Goal: Task Accomplishment & Management: Manage account settings

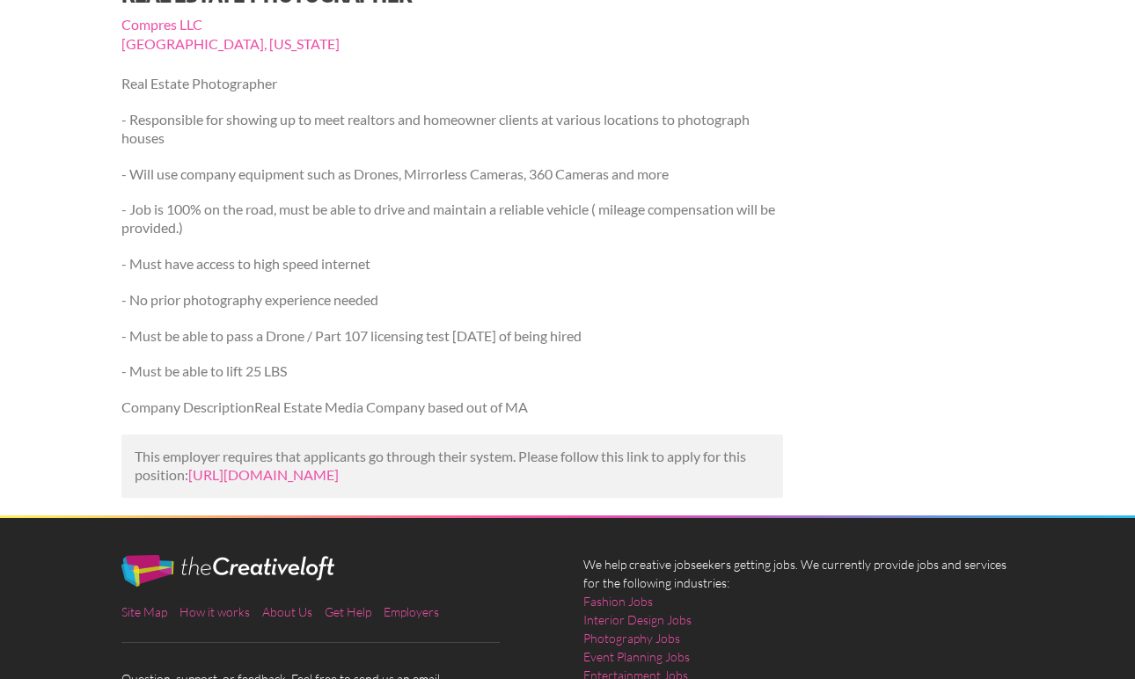
scroll to position [219, 0]
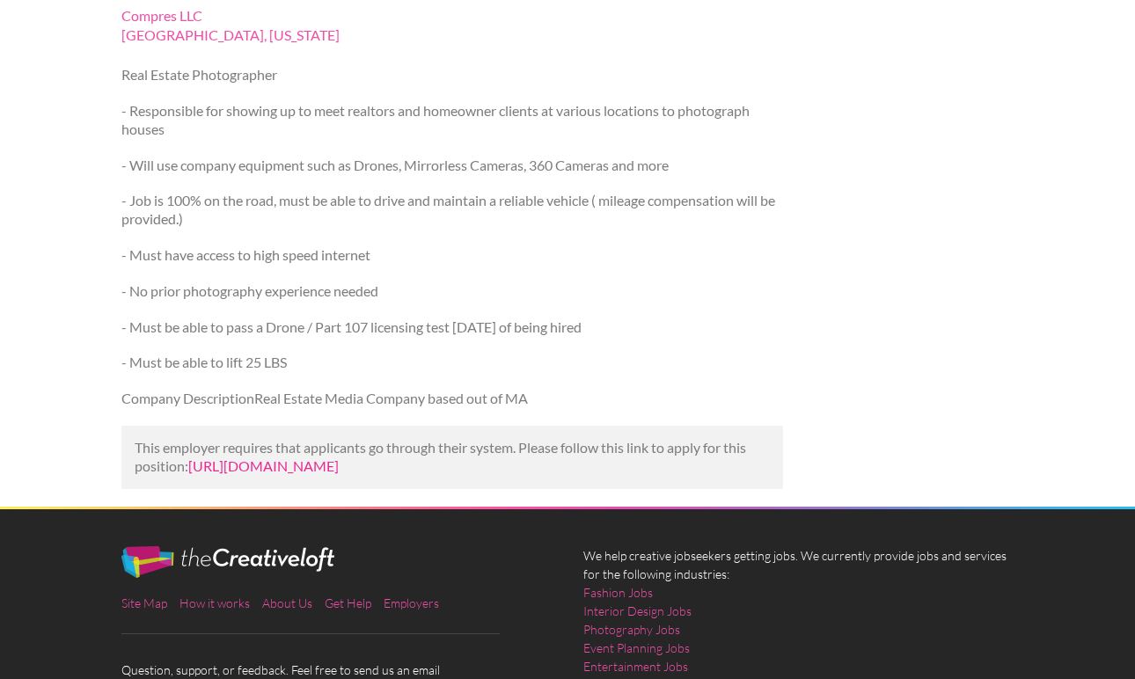
click at [339, 467] on link "[URL][DOMAIN_NAME]" at bounding box center [263, 465] width 150 height 17
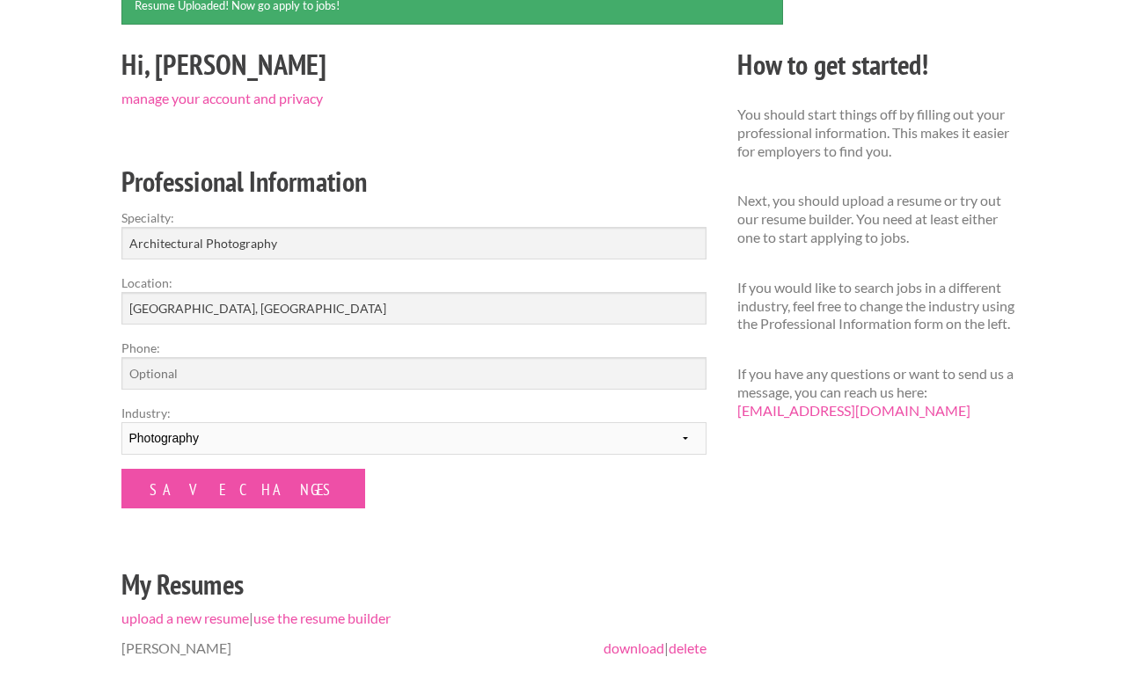
scroll to position [187, 0]
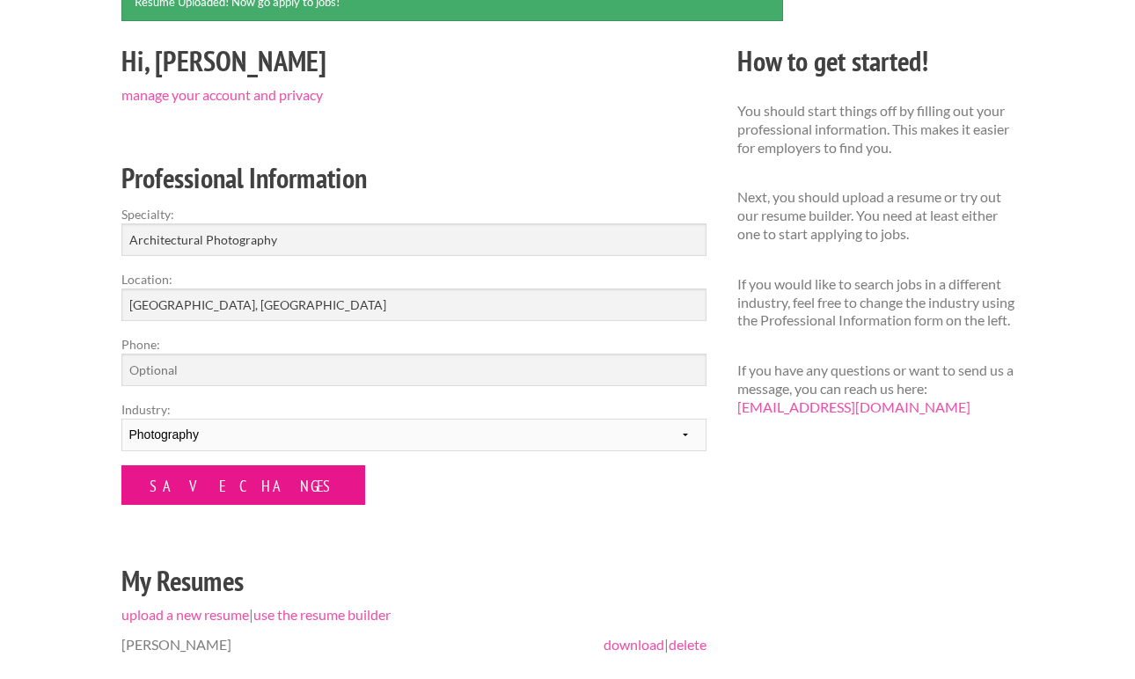
click at [185, 487] on input "Save Changes" at bounding box center [243, 485] width 244 height 40
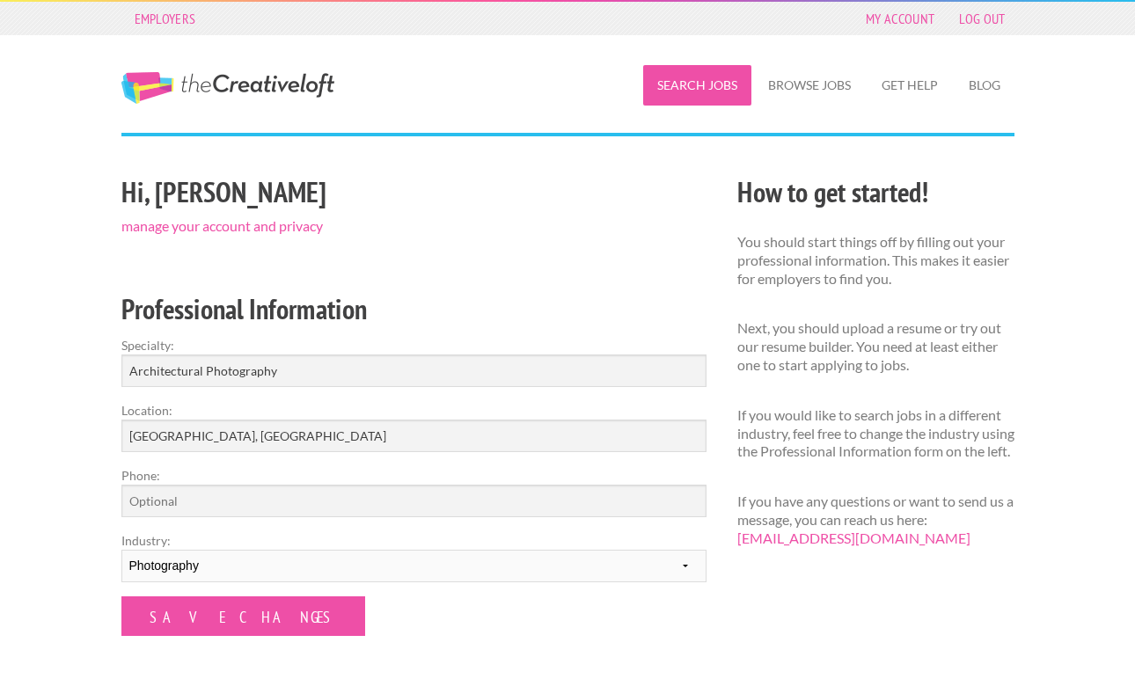
click at [717, 87] on link "Search Jobs" at bounding box center [697, 85] width 108 height 40
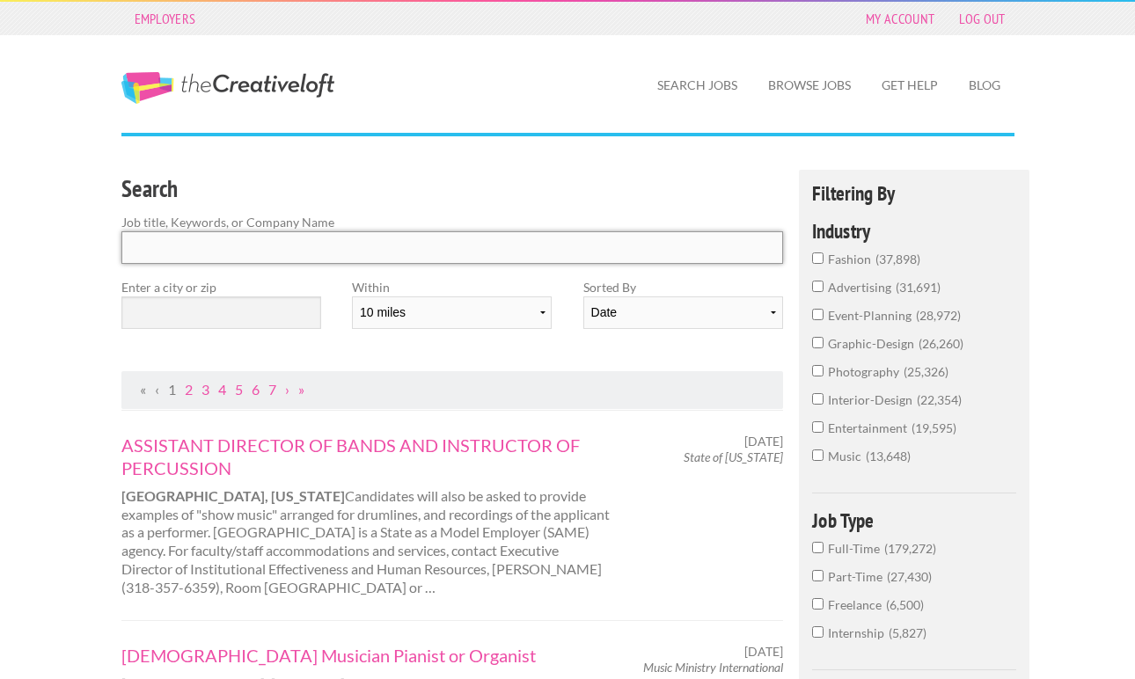
click at [209, 238] on input "Search" at bounding box center [452, 247] width 662 height 33
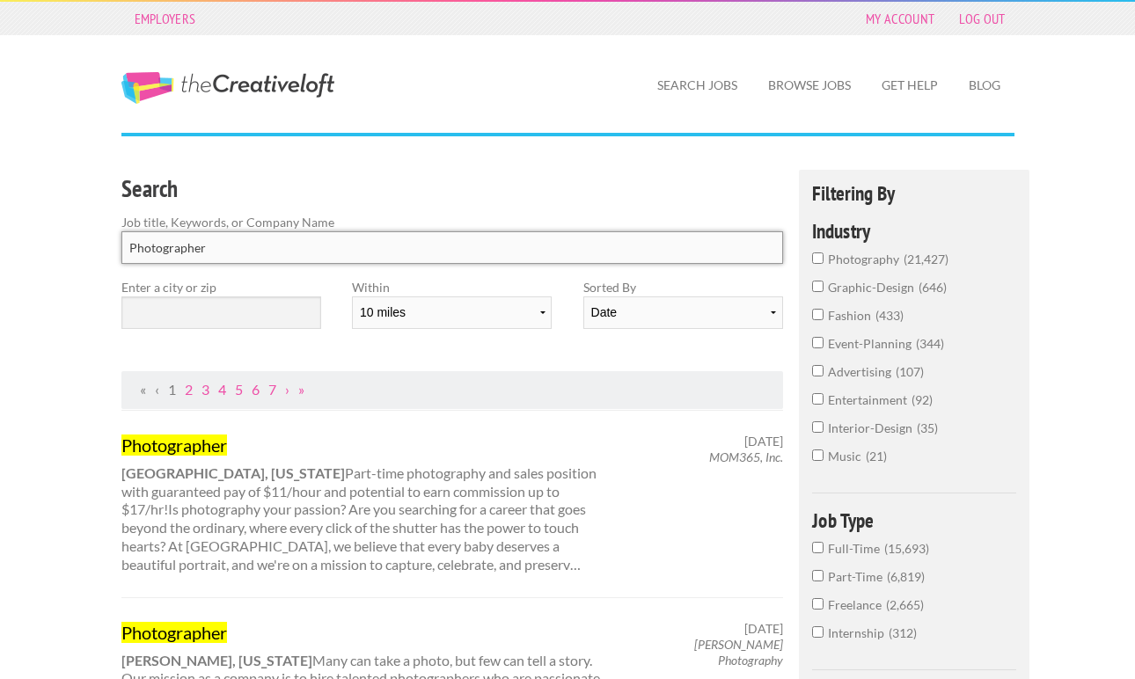
type input "Photographer"
click at [132, 318] on input "text" at bounding box center [221, 312] width 200 height 33
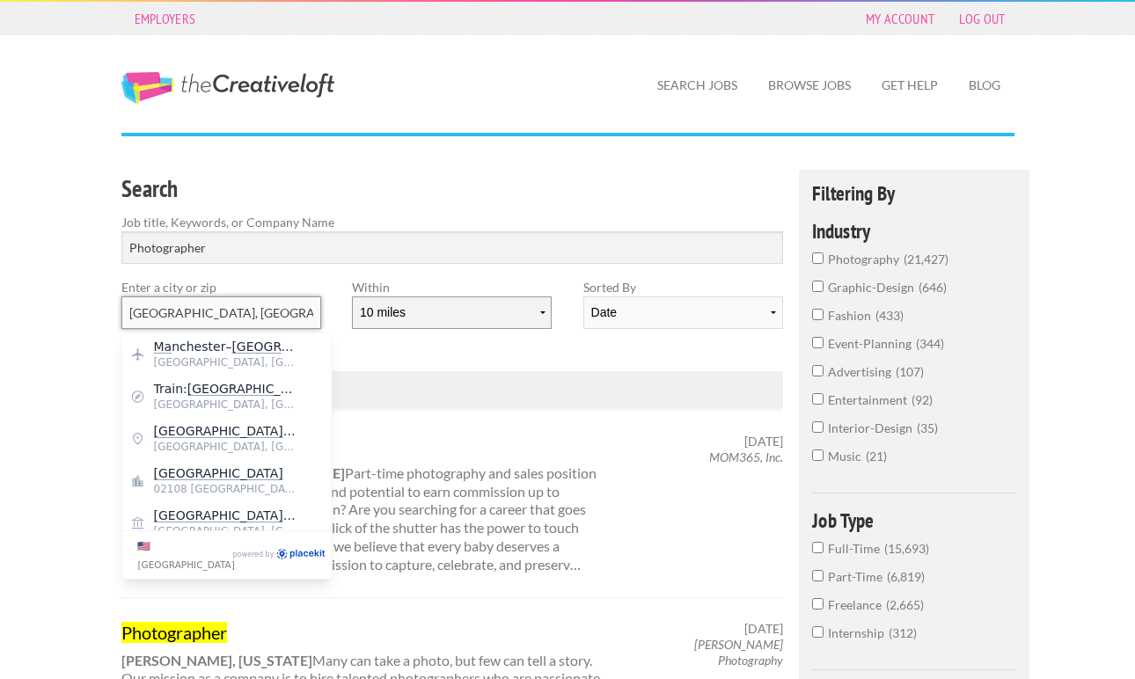
type input "Boston, MA"
click at [490, 311] on select "10 miles 20 miles 50 miles 100 miles 200 miles 300 miles 400 miles 500 miles" at bounding box center [452, 312] width 200 height 33
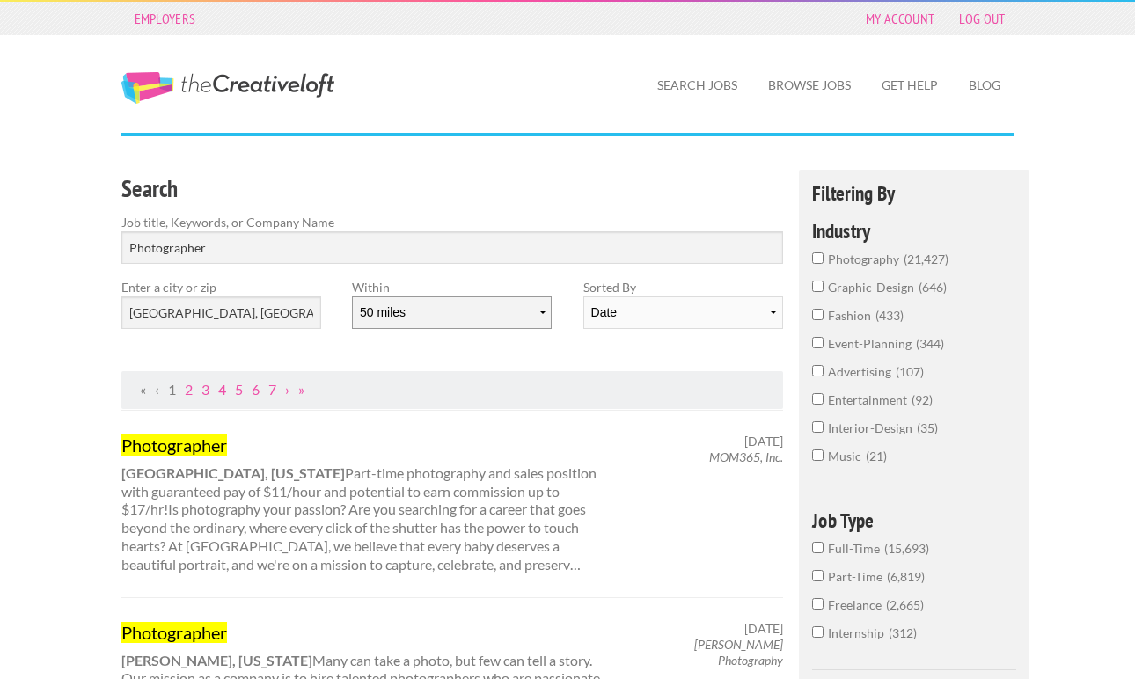
click at [352, 296] on select "10 miles 20 miles 50 miles 100 miles 200 miles 300 miles 400 miles 500 miles" at bounding box center [452, 312] width 200 height 33
click at [766, 310] on select "Date Relevance" at bounding box center [683, 312] width 200 height 33
click at [501, 297] on select "10 miles 20 miles 50 miles 100 miles 200 miles 300 miles 400 miles 500 miles" at bounding box center [452, 312] width 200 height 33
select select "100"
click at [352, 296] on select "10 miles 20 miles 50 miles 100 miles 200 miles 300 miles 400 miles 500 miles" at bounding box center [452, 312] width 200 height 33
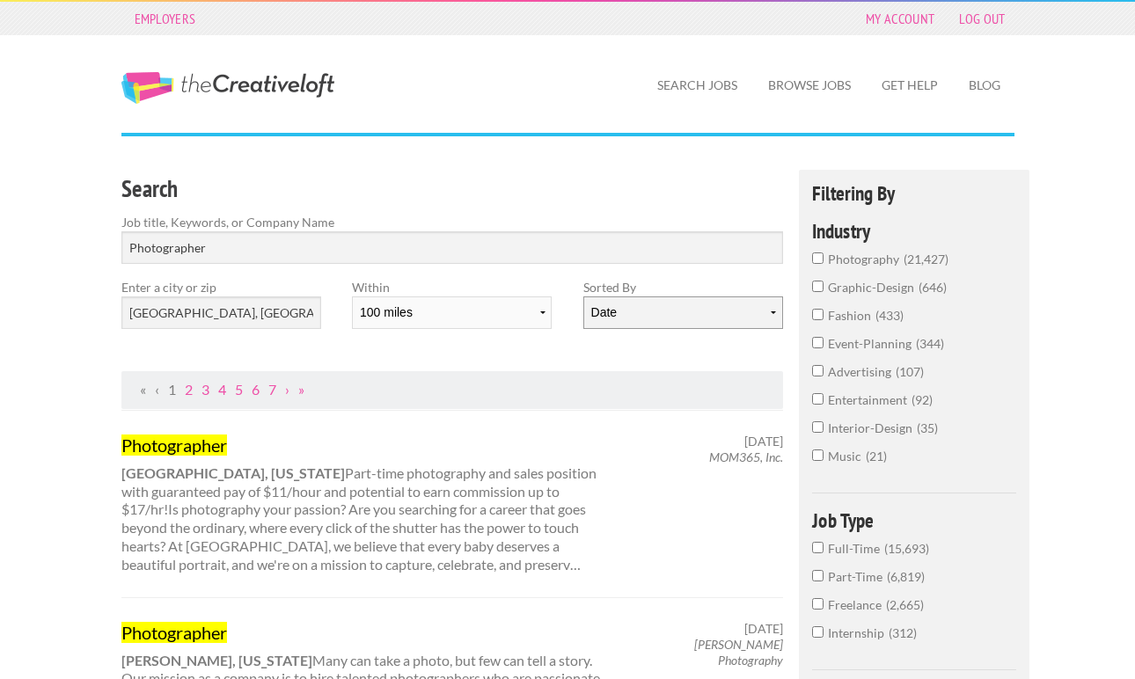
click at [691, 317] on select "Date Relevance" at bounding box center [683, 312] width 200 height 33
select select "jobs"
click at [583, 296] on select "Date Relevance" at bounding box center [683, 312] width 200 height 33
click at [816, 257] on input "photography 21,427" at bounding box center [817, 257] width 11 height 11
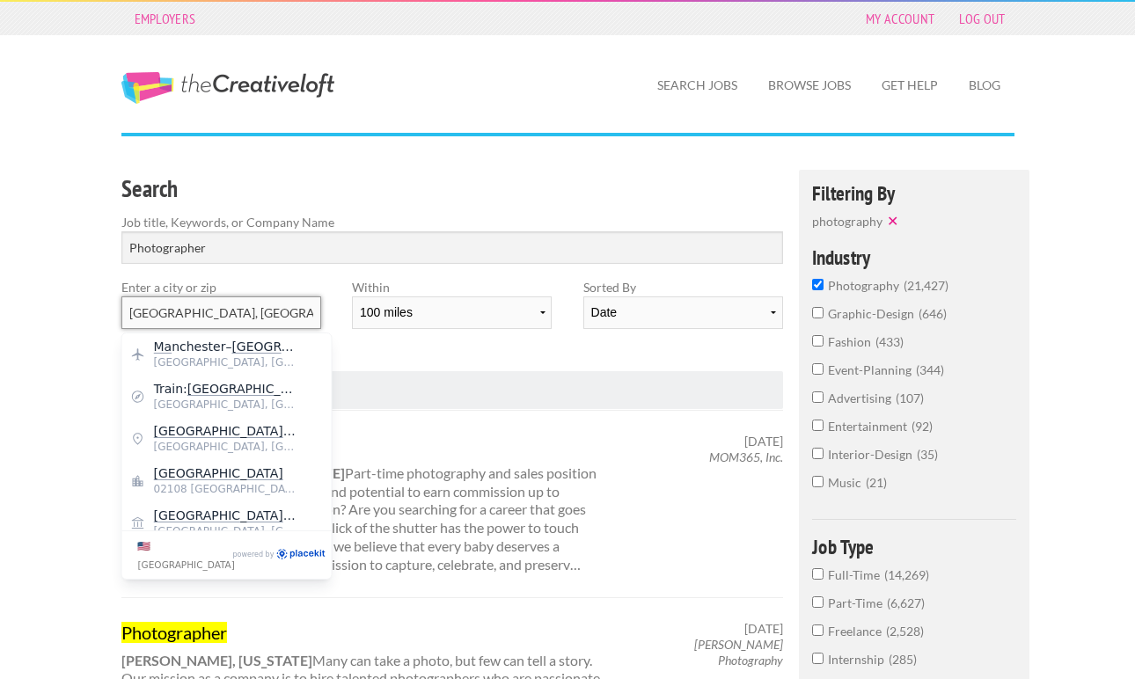
click at [260, 306] on input "Boston, MA" at bounding box center [221, 312] width 200 height 33
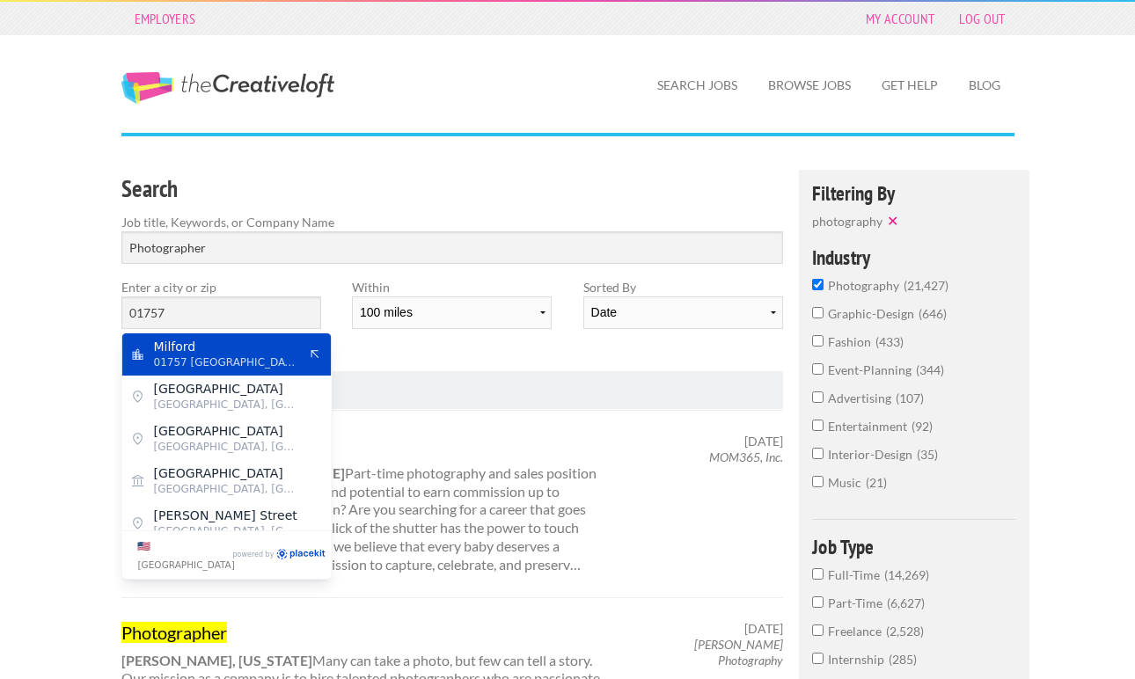
click at [179, 349] on span "Milford" at bounding box center [226, 347] width 144 height 16
type input "Milford"
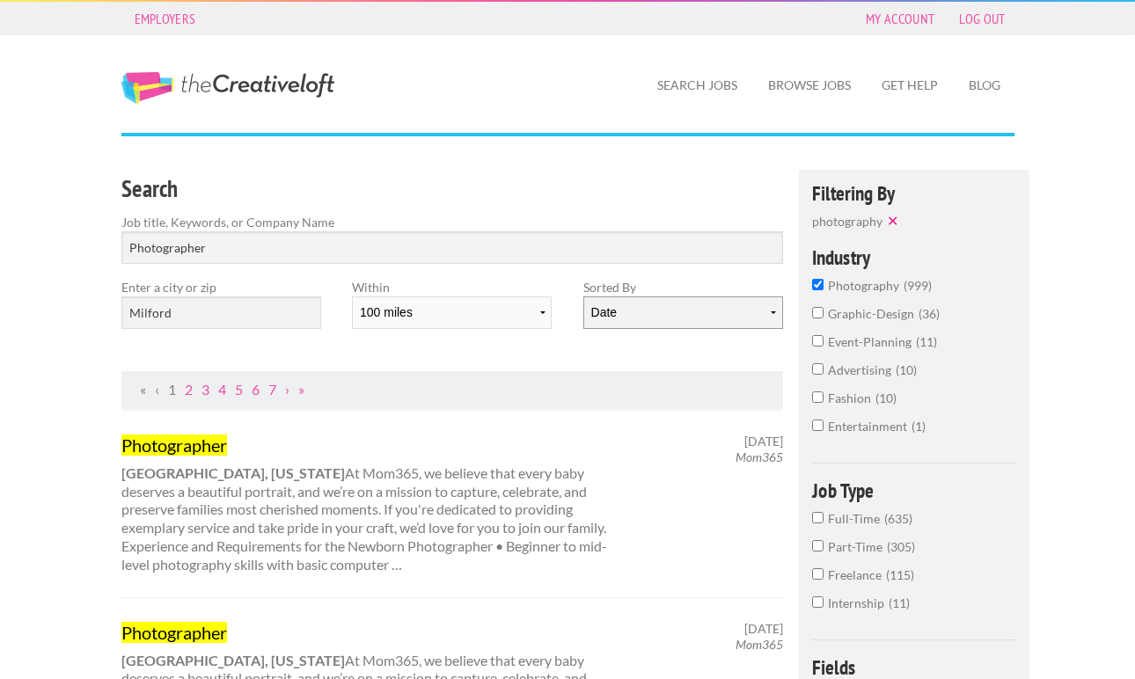
click at [618, 308] on select "Date Relevance" at bounding box center [683, 312] width 200 height 33
select select "jobs"
click at [583, 296] on select "Date Relevance" at bounding box center [683, 312] width 200 height 33
click at [819, 282] on input "photography 999" at bounding box center [817, 284] width 11 height 11
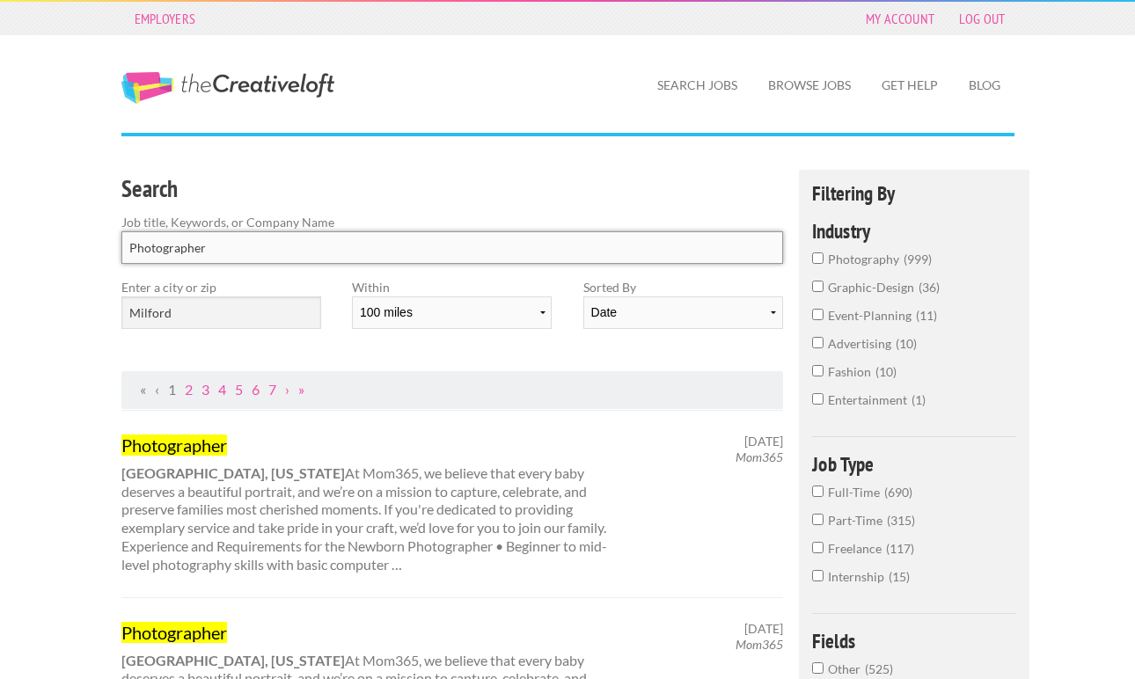
click at [128, 243] on input "Photographer" at bounding box center [452, 247] width 662 height 33
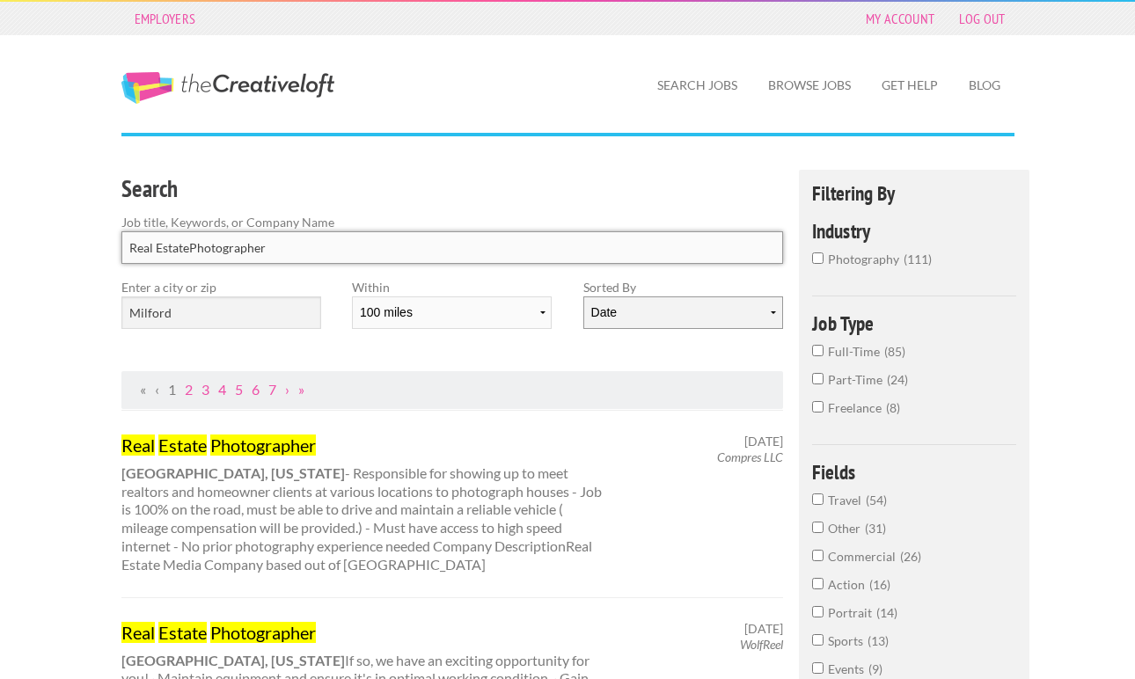
type input "Real EstatePhotographer"
click at [726, 307] on select "Date Relevance" at bounding box center [683, 312] width 200 height 33
click at [583, 296] on select "Date Relevance" at bounding box center [683, 312] width 200 height 33
click at [645, 312] on select "Date Relevance" at bounding box center [683, 312] width 200 height 33
select select "jobs"
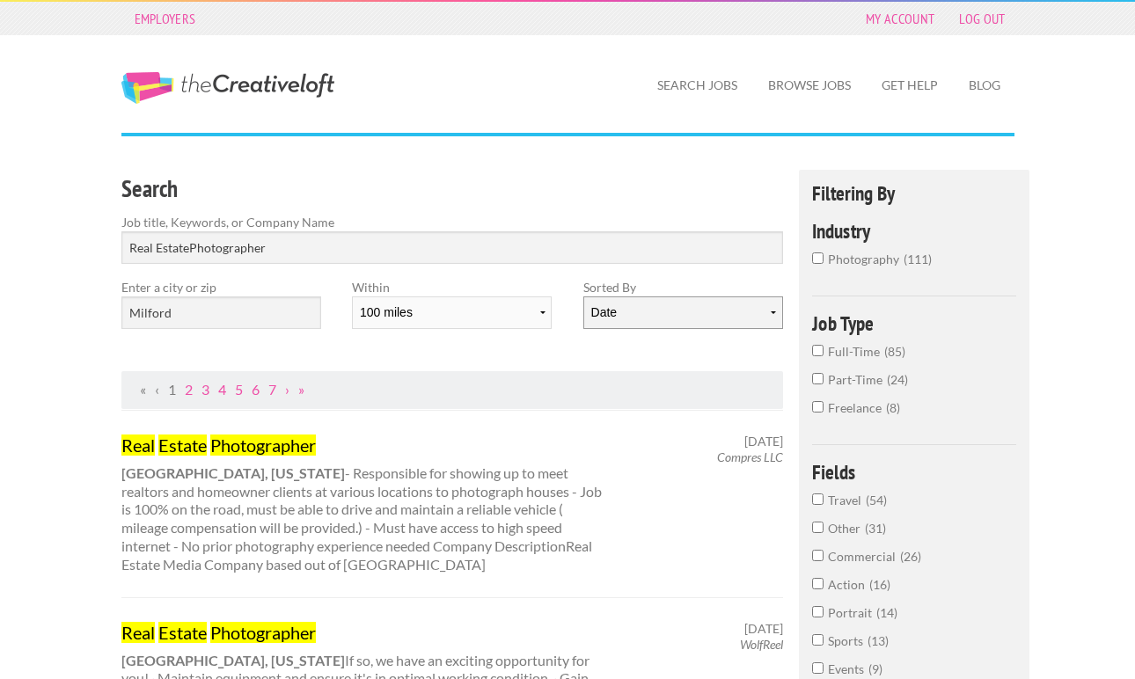
click at [583, 296] on select "Date Relevance" at bounding box center [683, 312] width 200 height 33
click at [188, 246] on input "Real EstatePhotographer" at bounding box center [452, 247] width 662 height 33
drag, startPoint x: 187, startPoint y: 248, endPoint x: 68, endPoint y: 247, distance: 119.7
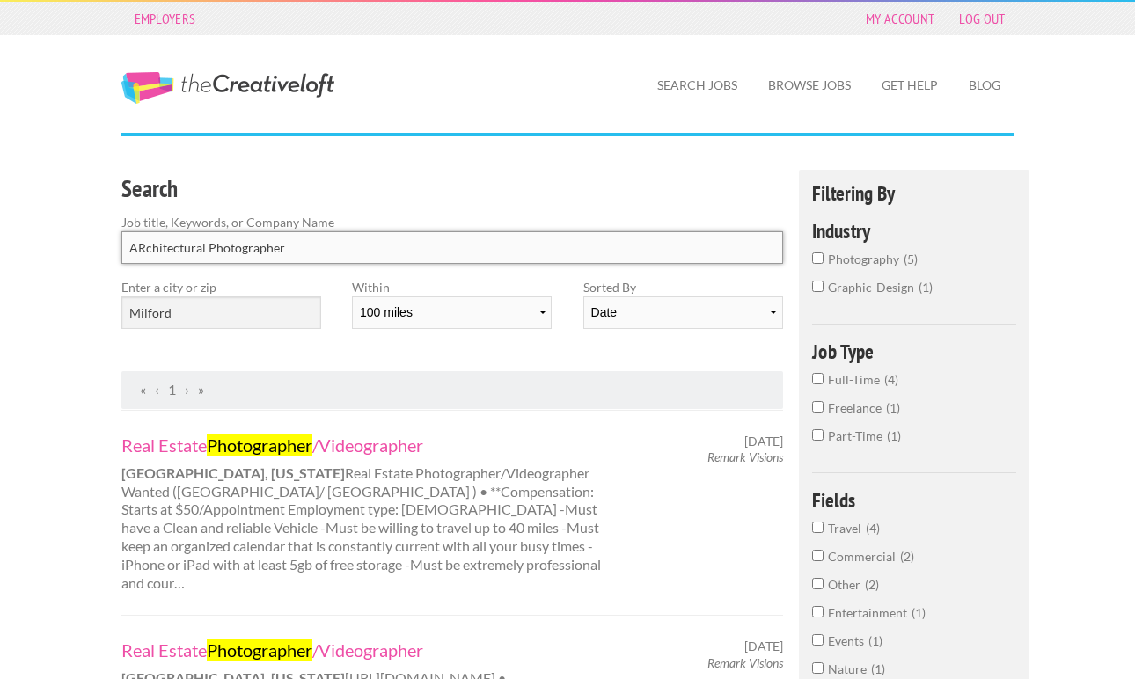
click at [146, 248] on input "ARchitectural Photographer" at bounding box center [452, 247] width 662 height 33
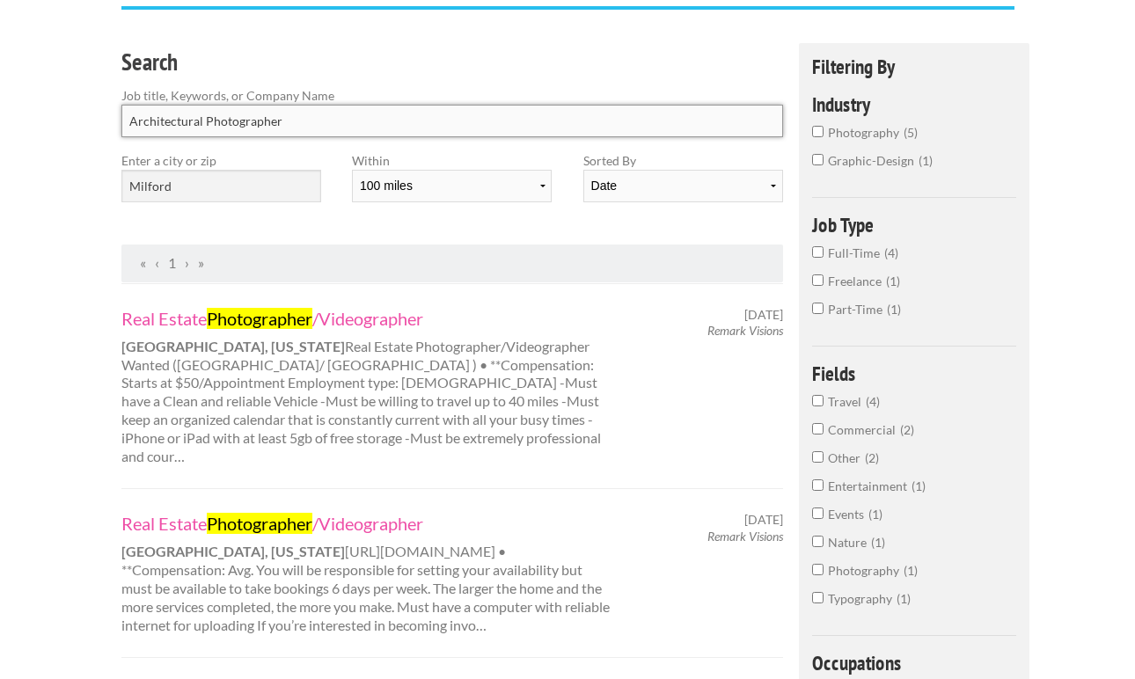
scroll to position [129, 0]
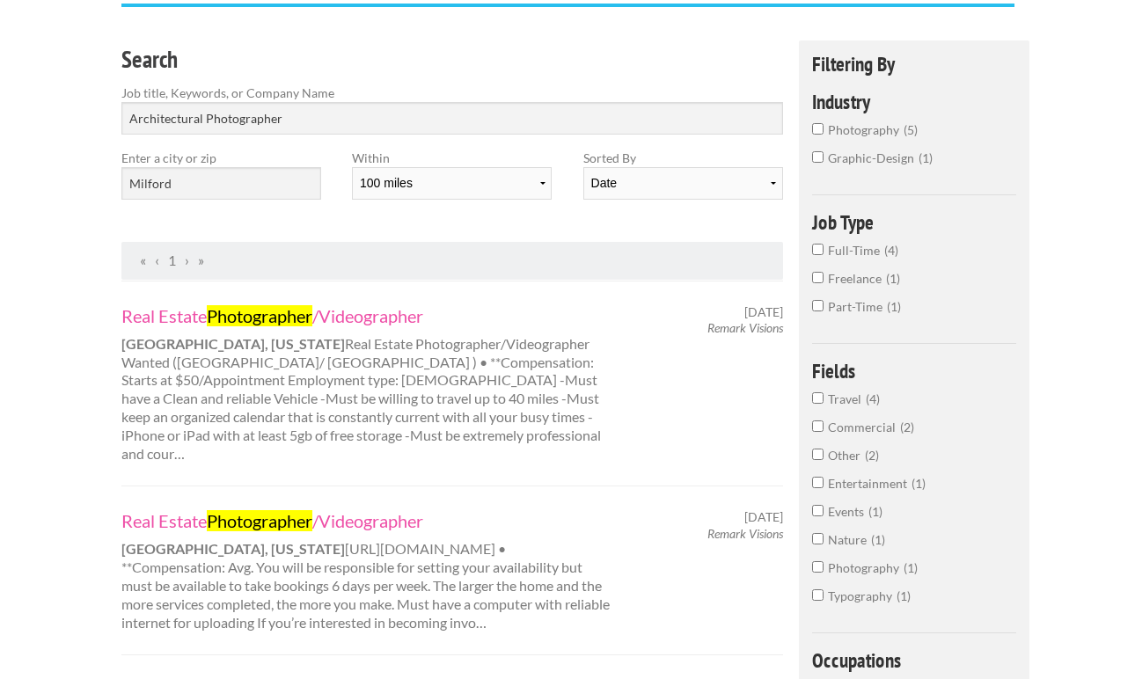
click at [638, 359] on div "Real Estate Photographer /Videographer Boston, Massachusetts Real Estate Photog…" at bounding box center [452, 383] width 693 height 159
click at [247, 349] on strong "[GEOGRAPHIC_DATA], [US_STATE]" at bounding box center [232, 343] width 223 height 17
click at [326, 304] on link "Real Estate Photographer /Videographer" at bounding box center [365, 315] width 489 height 23
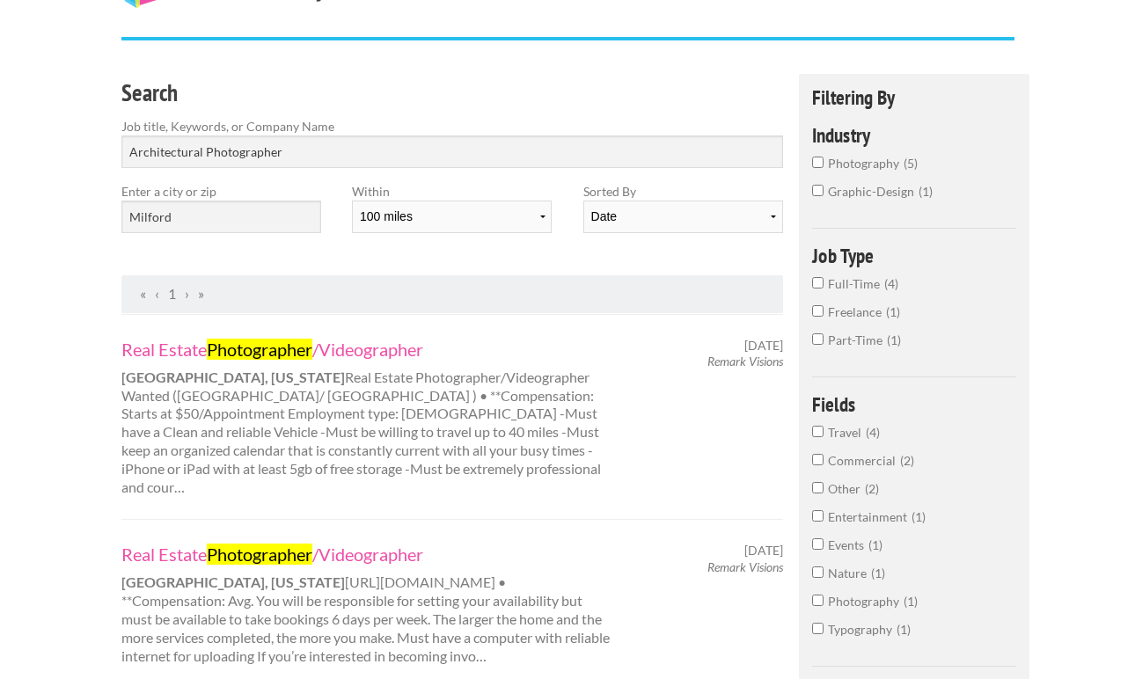
scroll to position [0, 0]
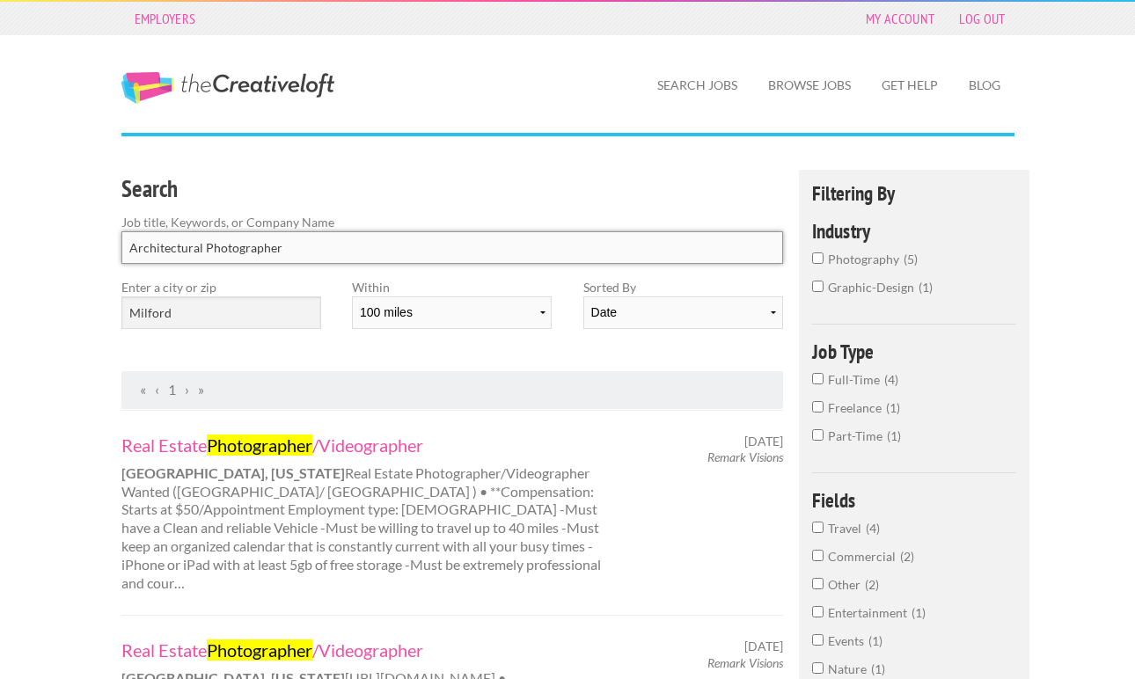
drag, startPoint x: 203, startPoint y: 246, endPoint x: 79, endPoint y: 243, distance: 124.1
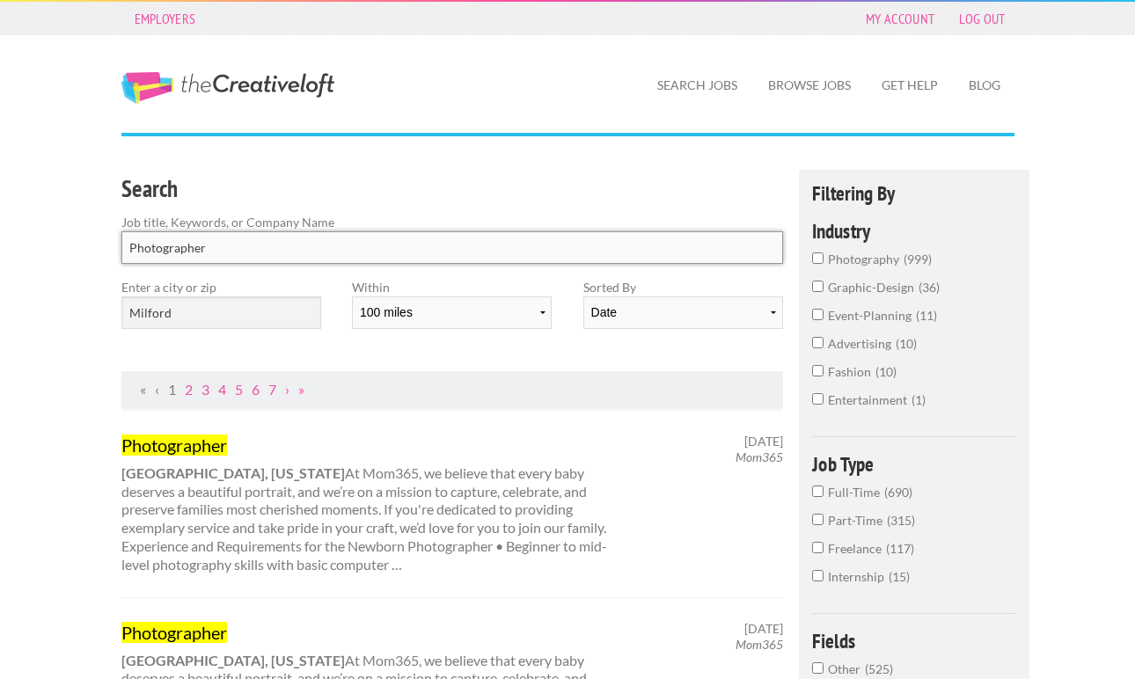
click button "submit" at bounding box center [0, 0] width 0 height 0
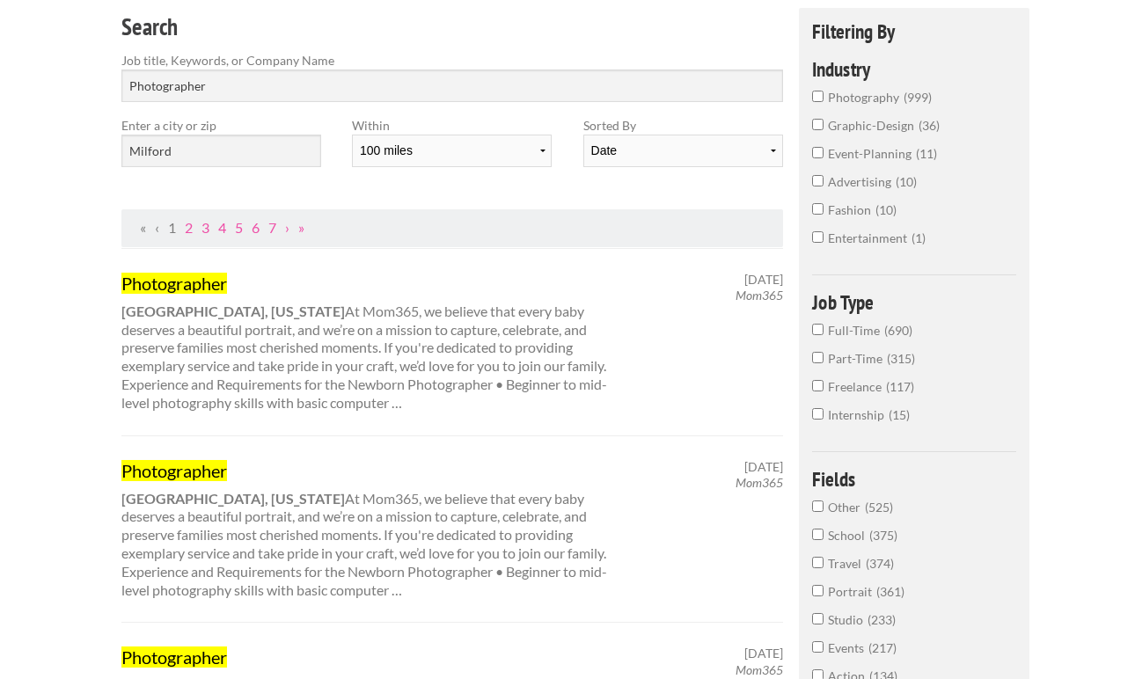
scroll to position [138, 0]
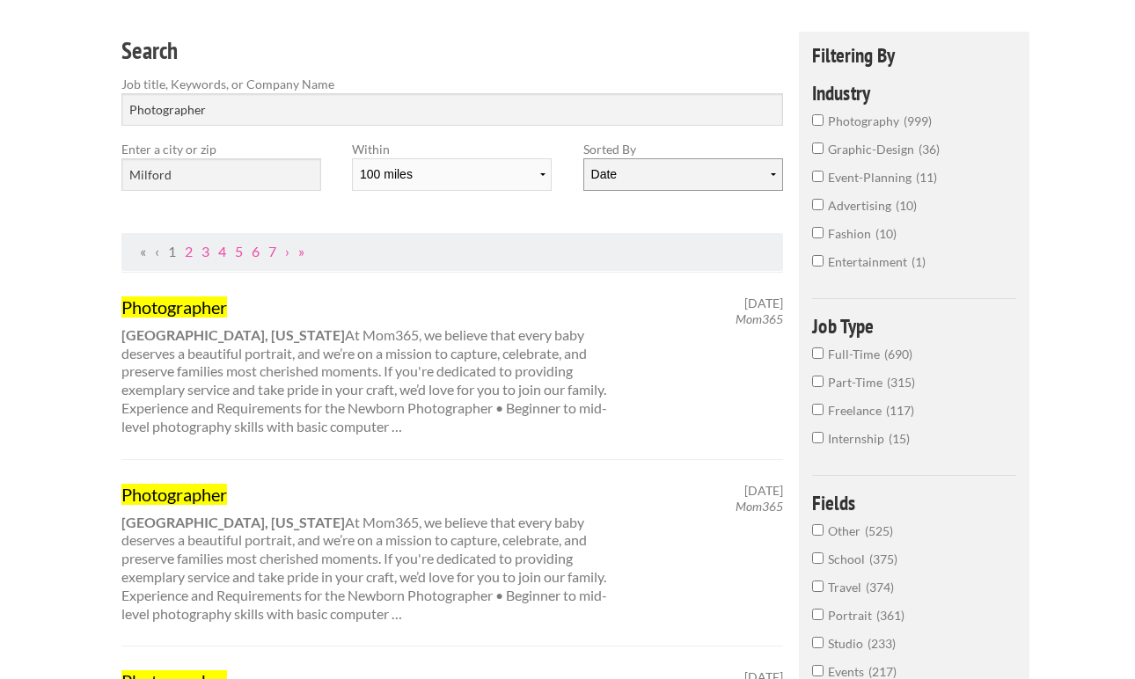
click at [657, 177] on select "Date Relevance" at bounding box center [683, 174] width 200 height 33
click at [583, 158] on select "Date Relevance" at bounding box center [683, 174] width 200 height 33
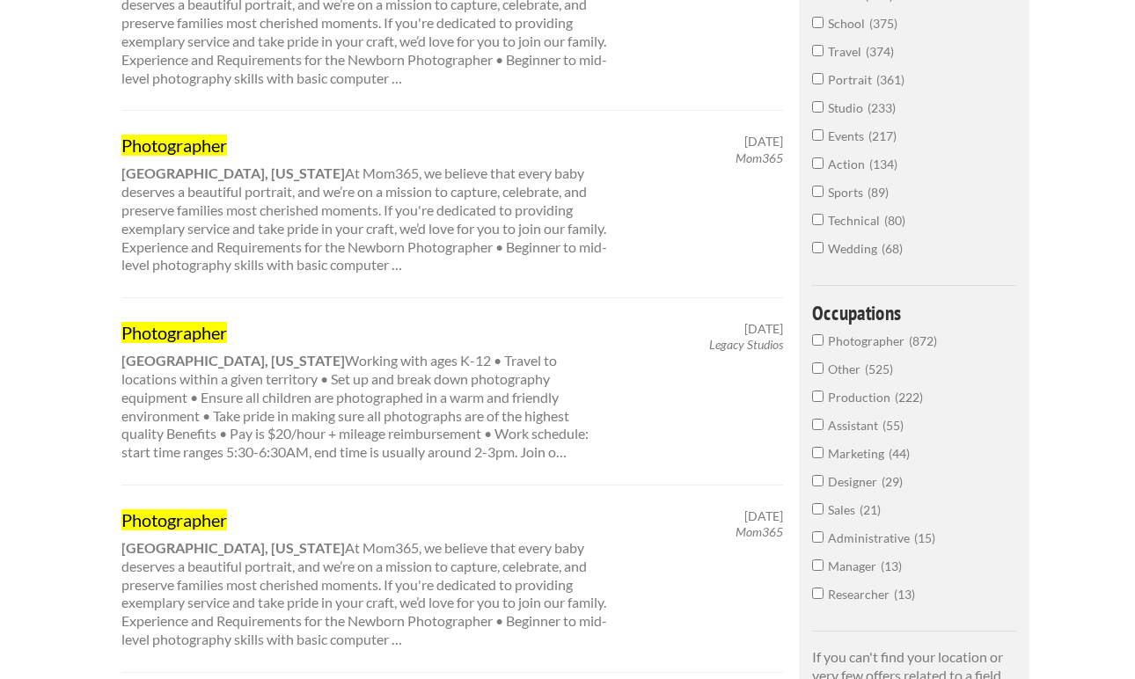
scroll to position [0, 0]
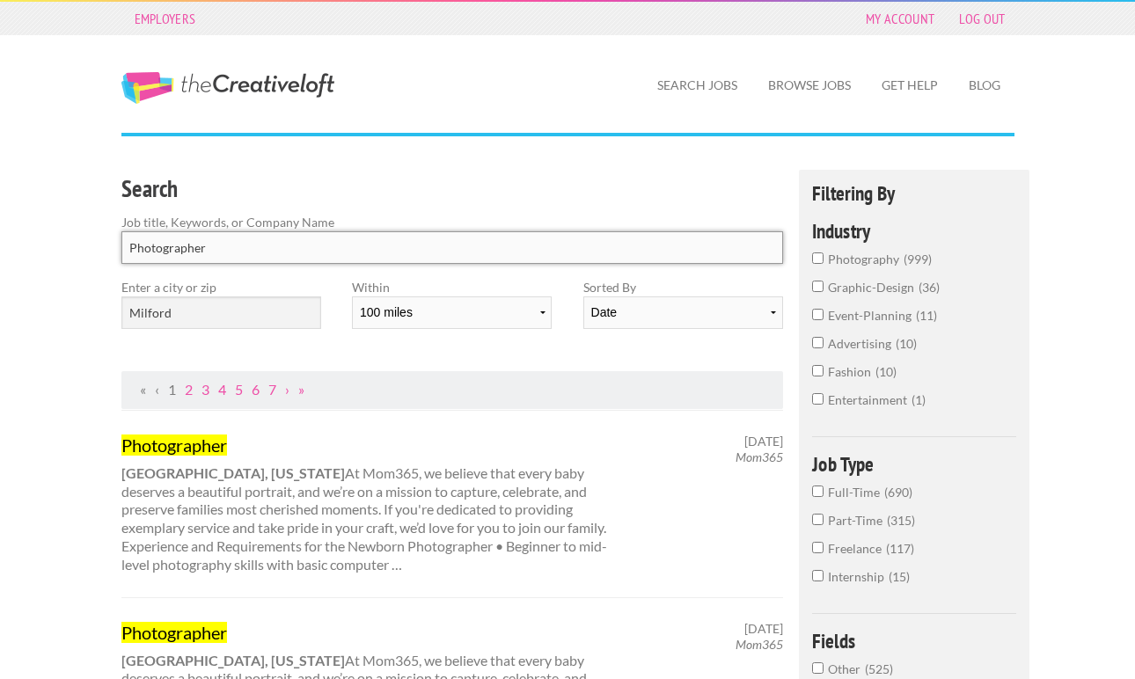
click at [130, 251] on input "Photographer" at bounding box center [452, 247] width 662 height 33
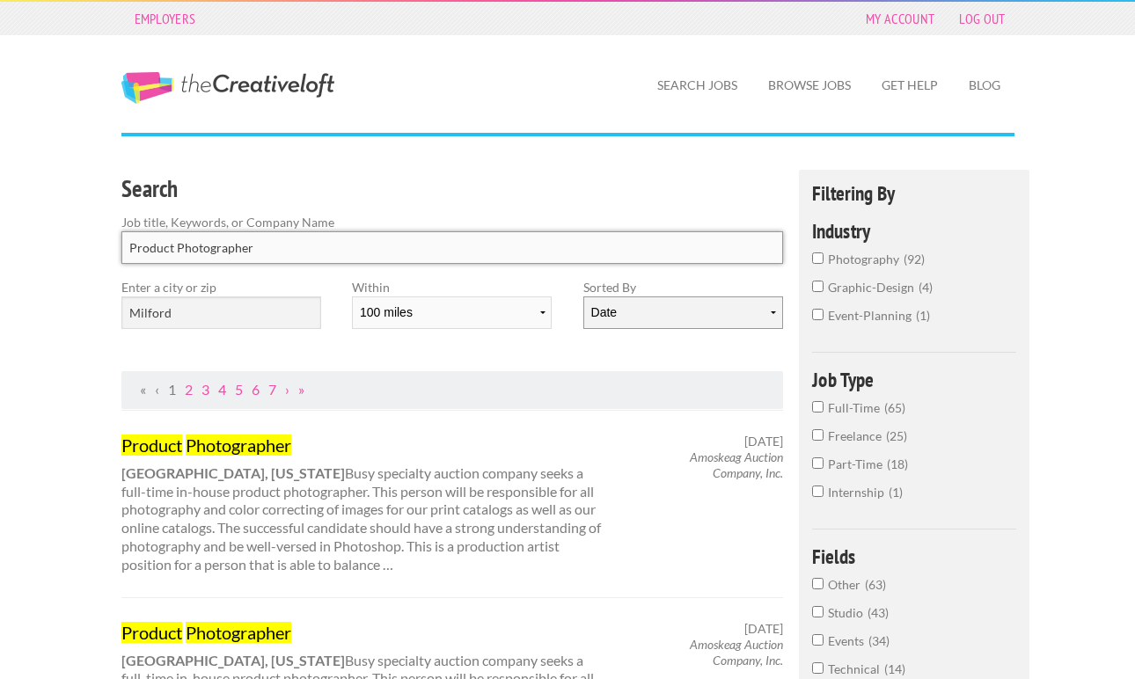
type input "Product Photographer"
click at [673, 312] on select "Date Relevance" at bounding box center [683, 312] width 200 height 33
click at [583, 296] on select "Date Relevance" at bounding box center [683, 312] width 200 height 33
click at [693, 318] on select "Date Relevance" at bounding box center [683, 312] width 200 height 33
select select "jobs"
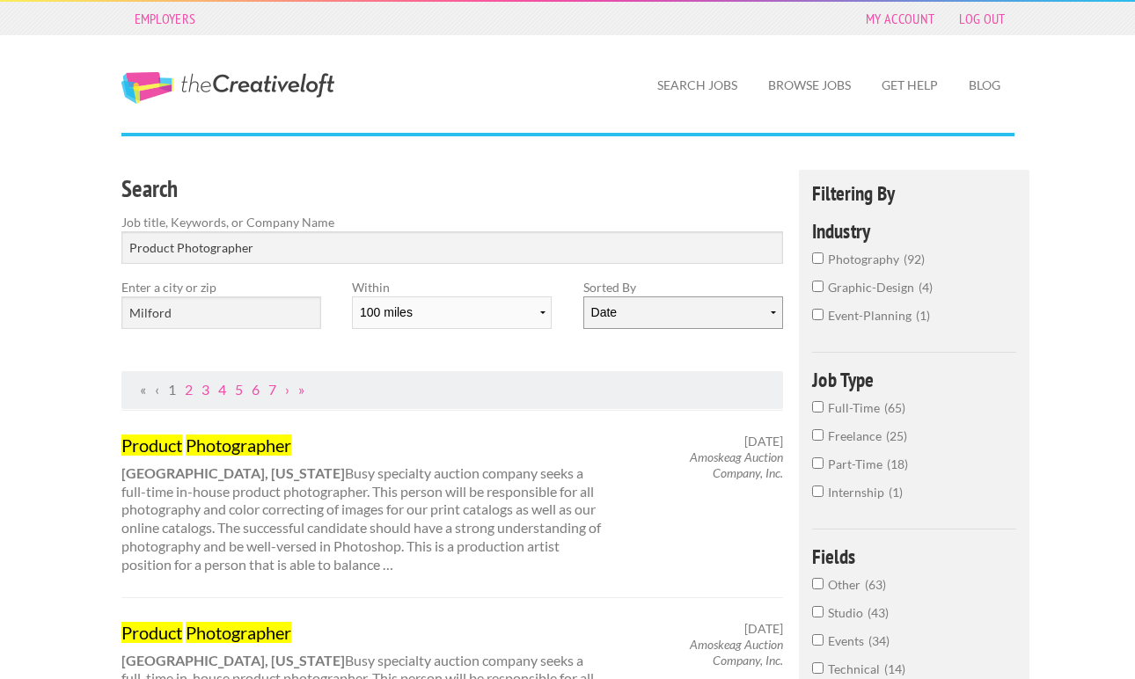
click at [583, 296] on select "Date Relevance" at bounding box center [683, 312] width 200 height 33
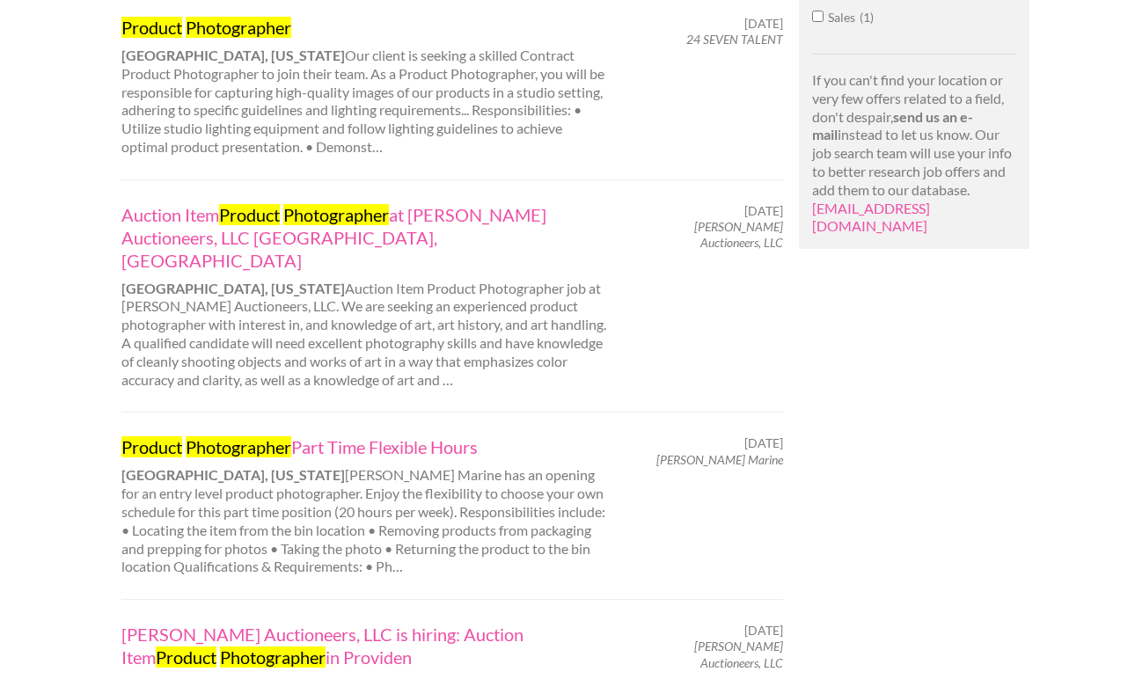
scroll to position [1174, 0]
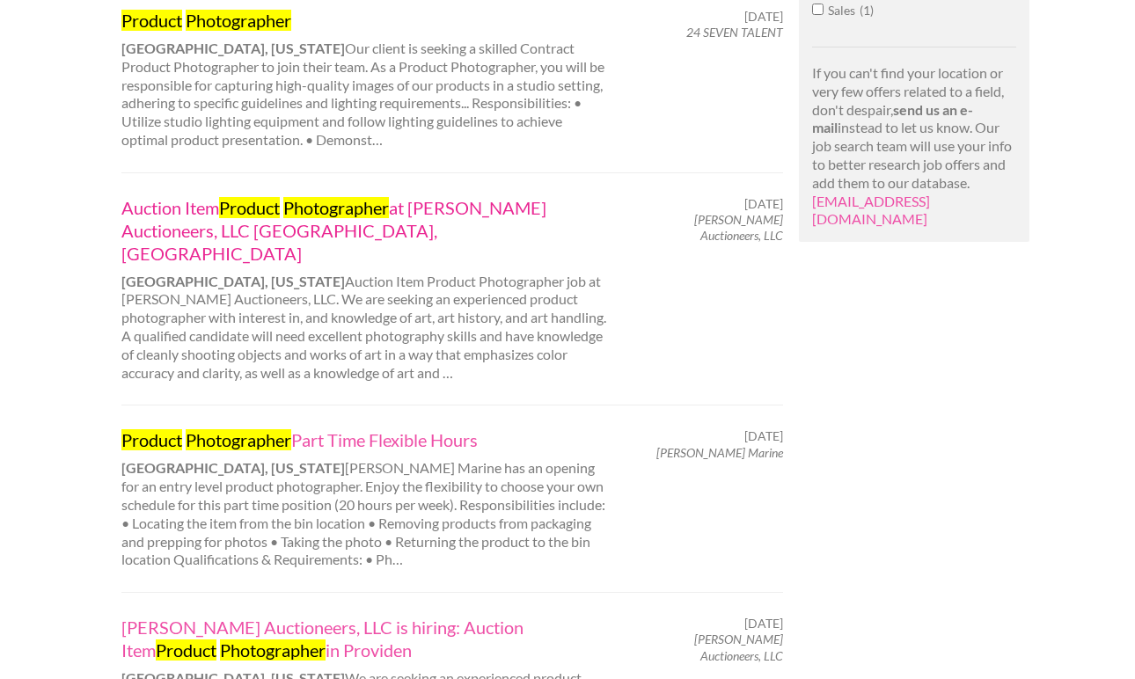
click at [299, 207] on mark "Photographer" at bounding box center [336, 207] width 106 height 21
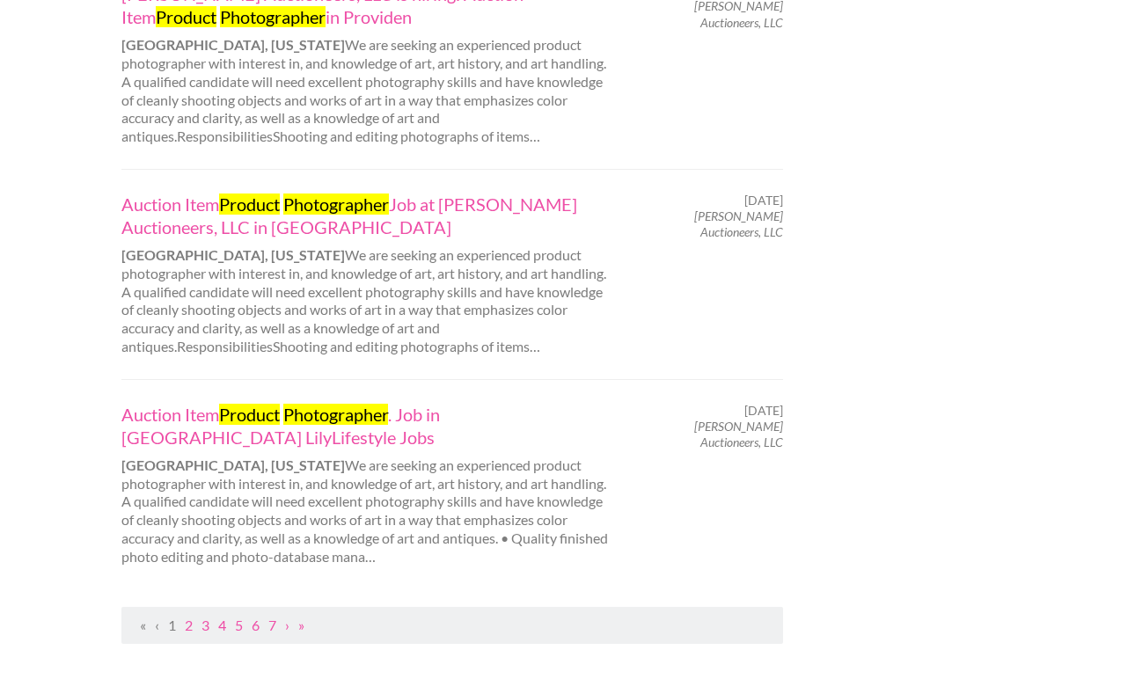
scroll to position [1850, 0]
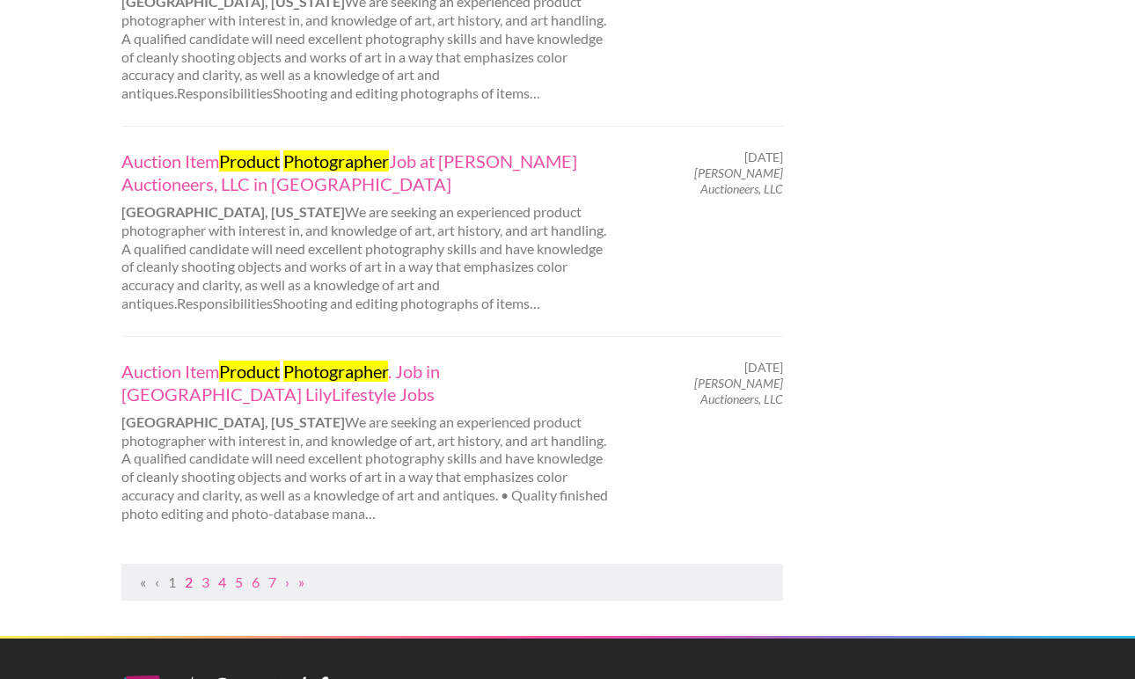
click at [188, 574] on link "2" at bounding box center [189, 582] width 8 height 17
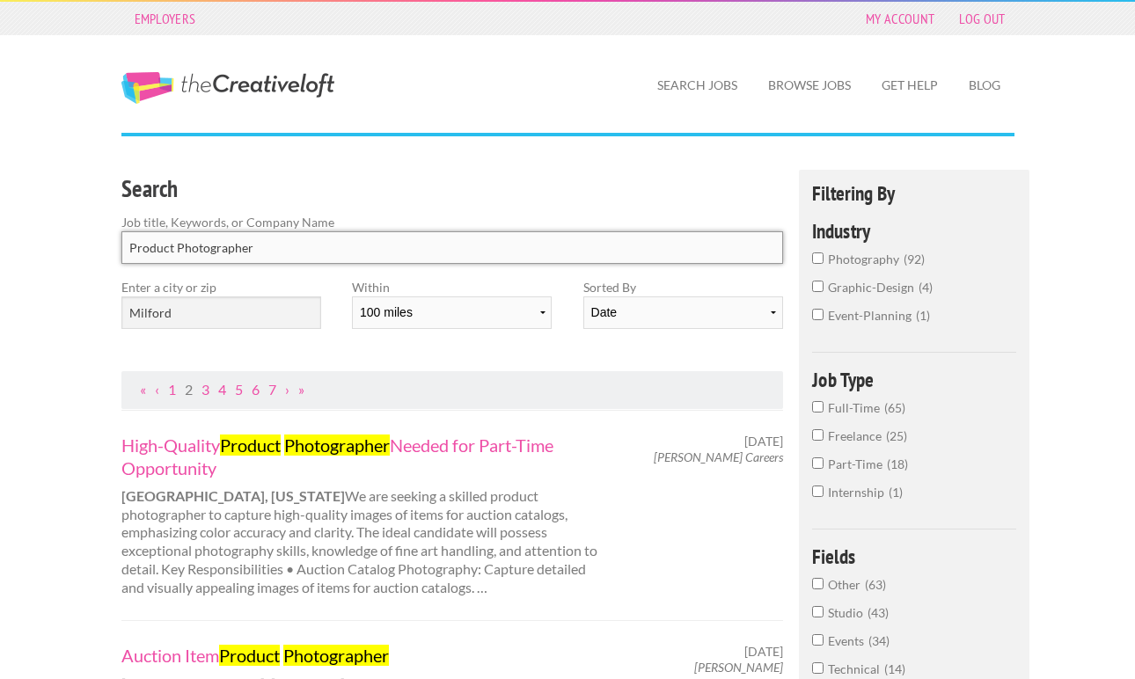
drag, startPoint x: 176, startPoint y: 250, endPoint x: 66, endPoint y: 237, distance: 110.8
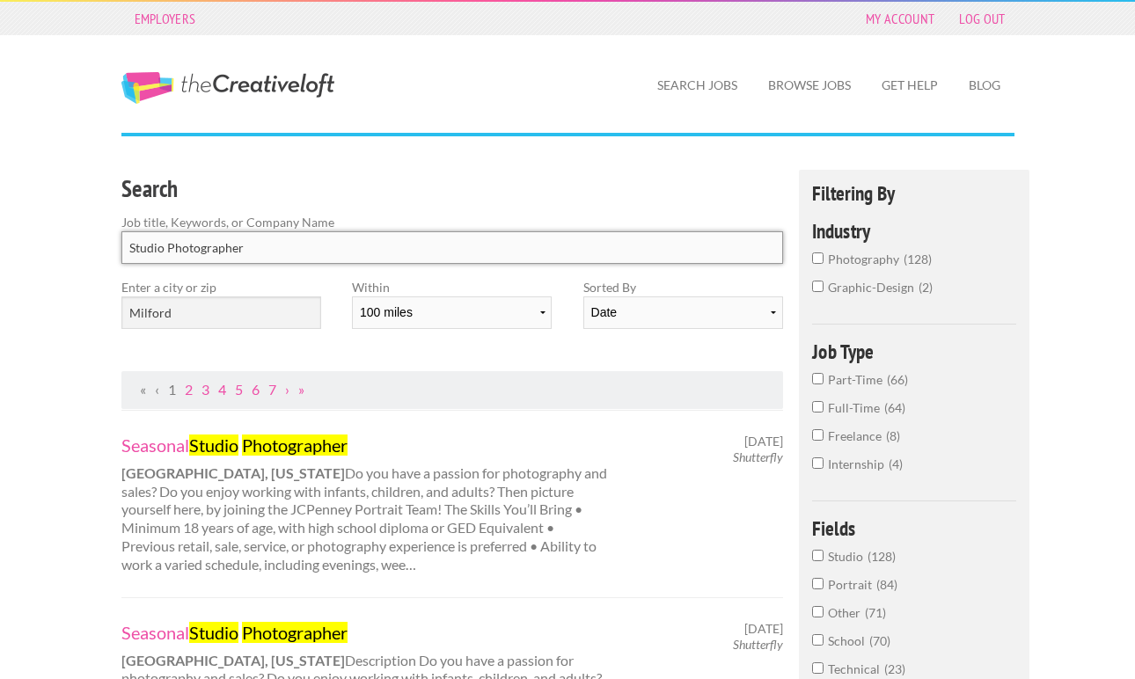
click at [171, 249] on input "Studio Photographer" at bounding box center [452, 247] width 662 height 33
click at [165, 248] on input "Studio Photographer" at bounding box center [452, 247] width 662 height 33
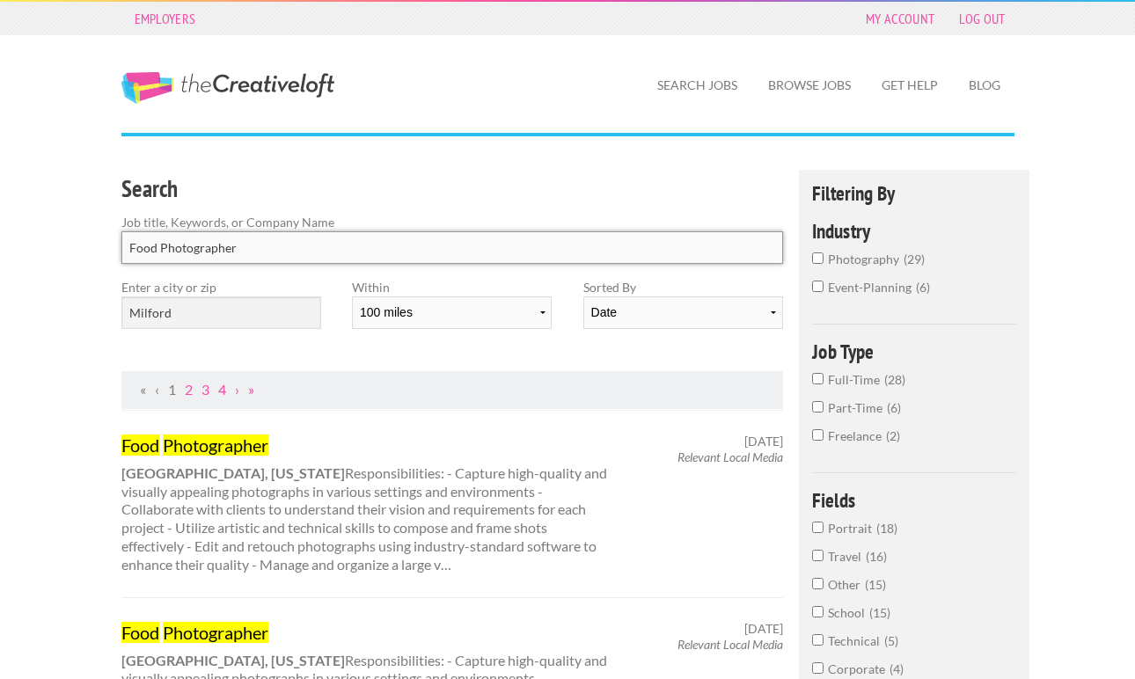
type input "Food Photographer"
click button "submit" at bounding box center [0, 0] width 0 height 0
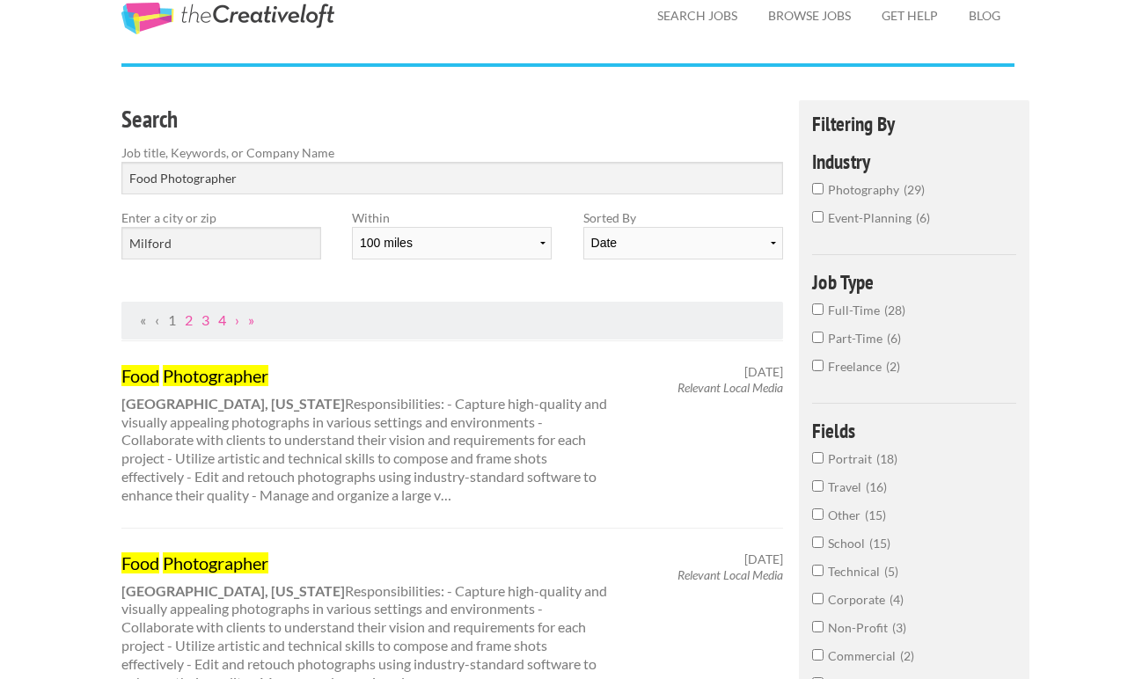
scroll to position [75, 0]
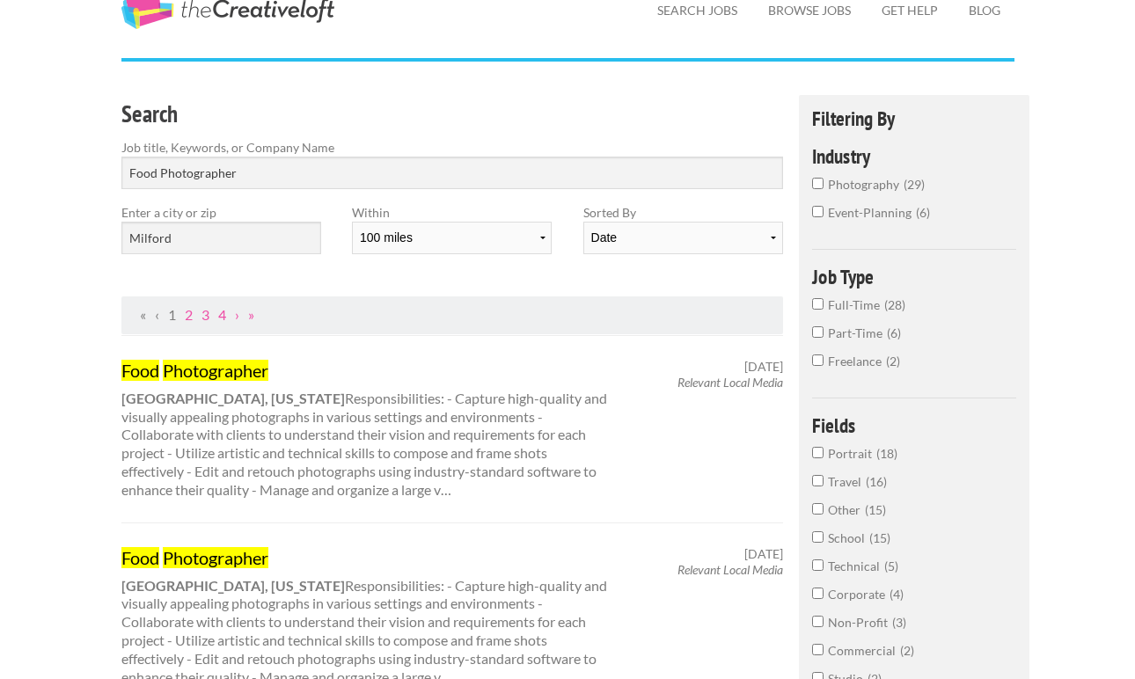
click at [230, 433] on div "Food Photographer Boston, Massachusetts Responsibilities: - Capture high-qualit…" at bounding box center [366, 429] width 520 height 141
click at [223, 364] on mark "Photographer" at bounding box center [216, 370] width 106 height 21
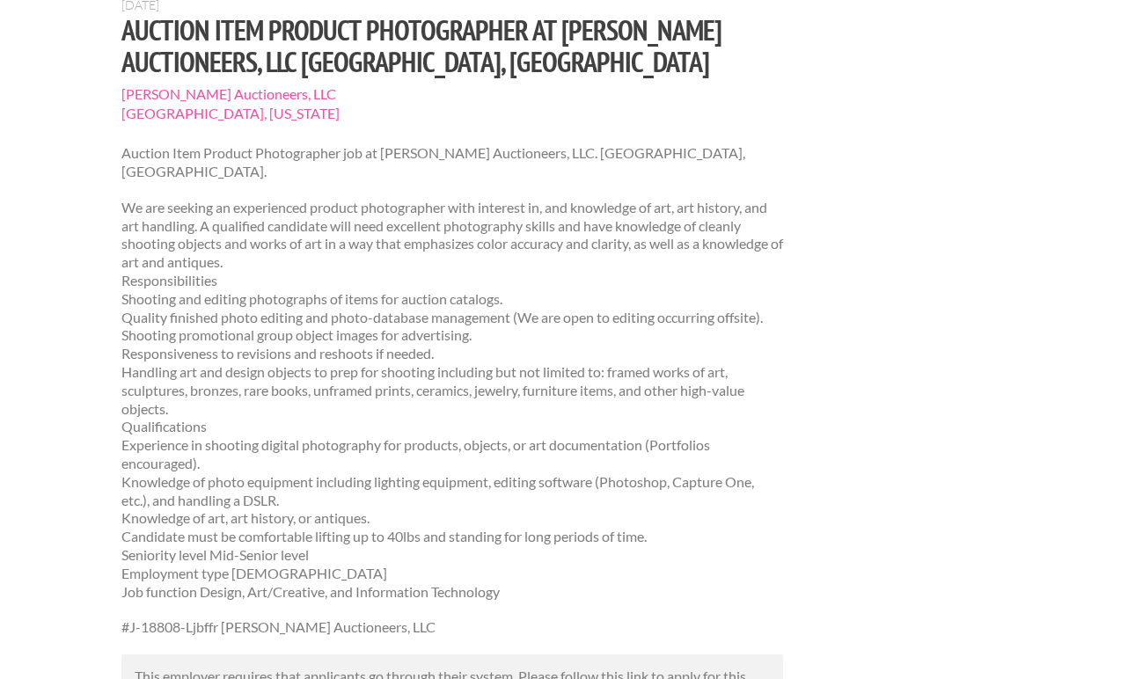
scroll to position [171, 0]
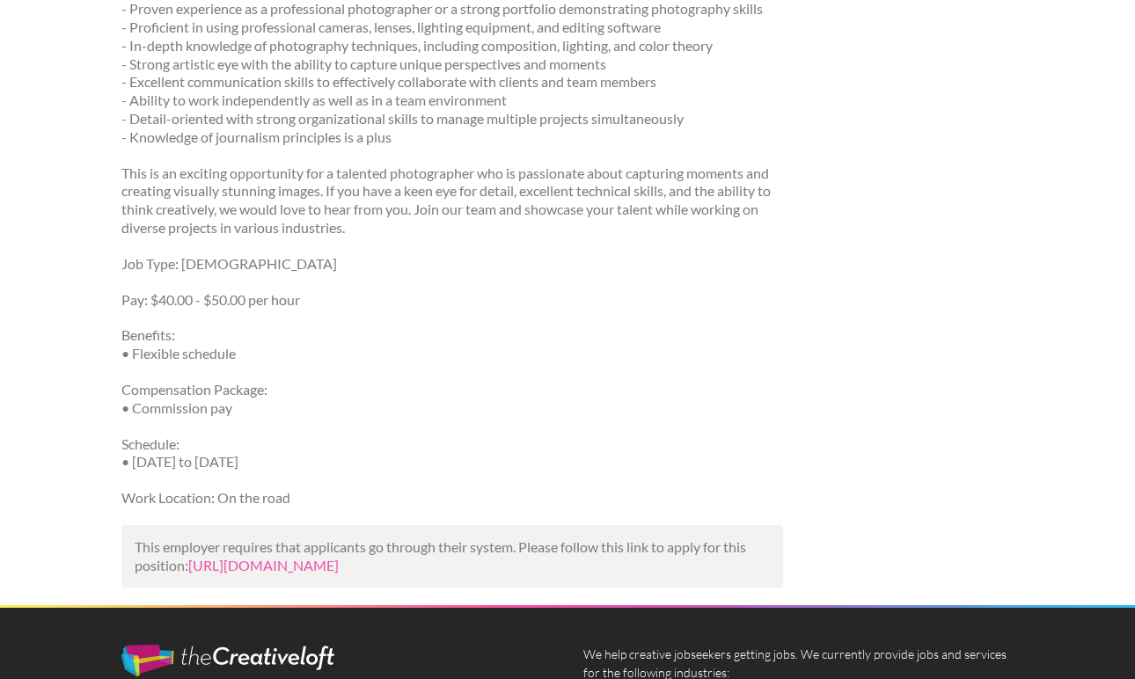
scroll to position [487, 0]
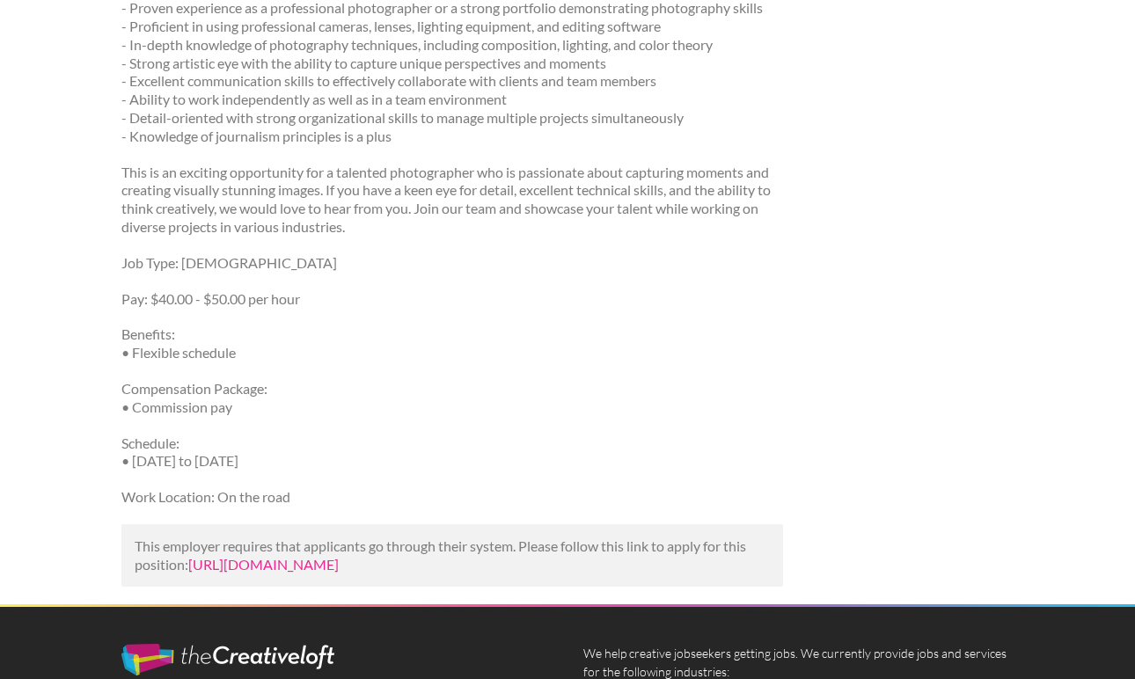
click at [333, 573] on link "https://www.indeed.com/viewjob?jk=86c801a08ca65909&utm_campaign=google_jobs_app…" at bounding box center [263, 564] width 150 height 17
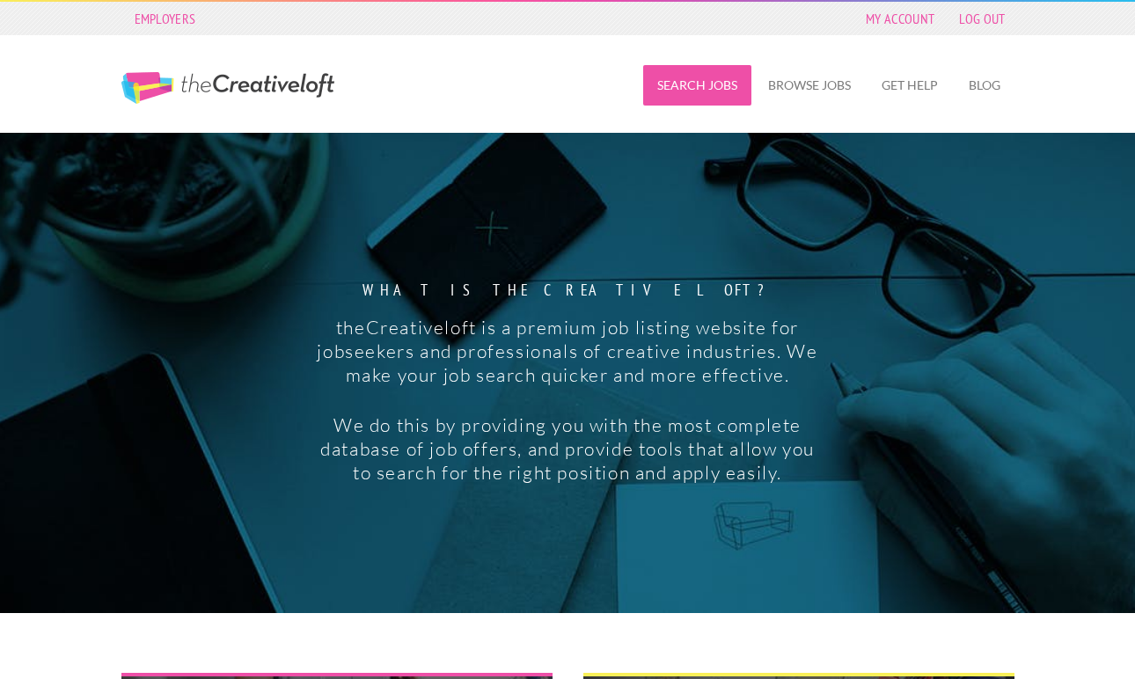
click at [690, 90] on link "Search Jobs" at bounding box center [697, 85] width 108 height 40
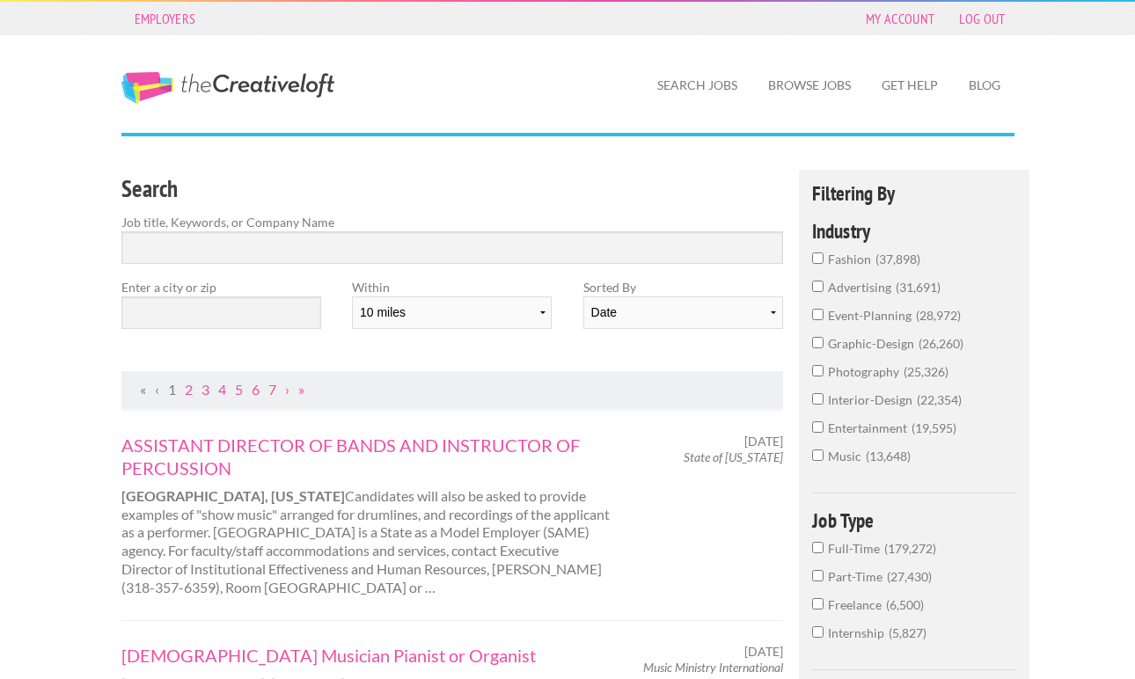
click at [816, 373] on input "photography 25,326" at bounding box center [817, 370] width 11 height 11
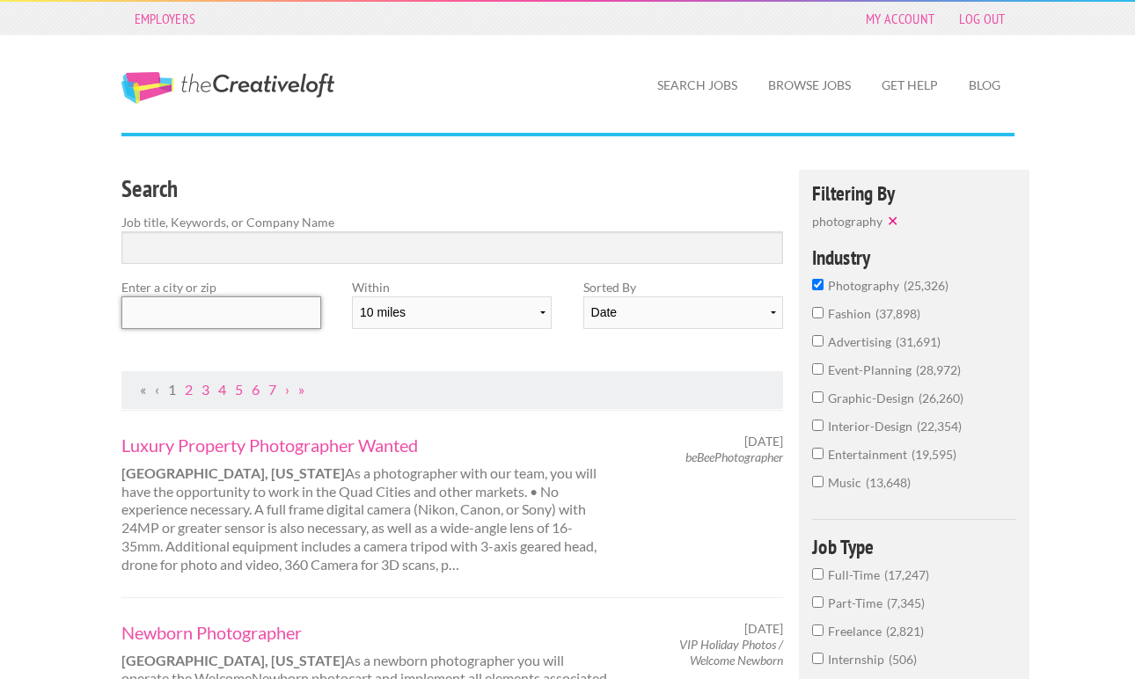
click at [253, 318] on input "text" at bounding box center [221, 312] width 200 height 33
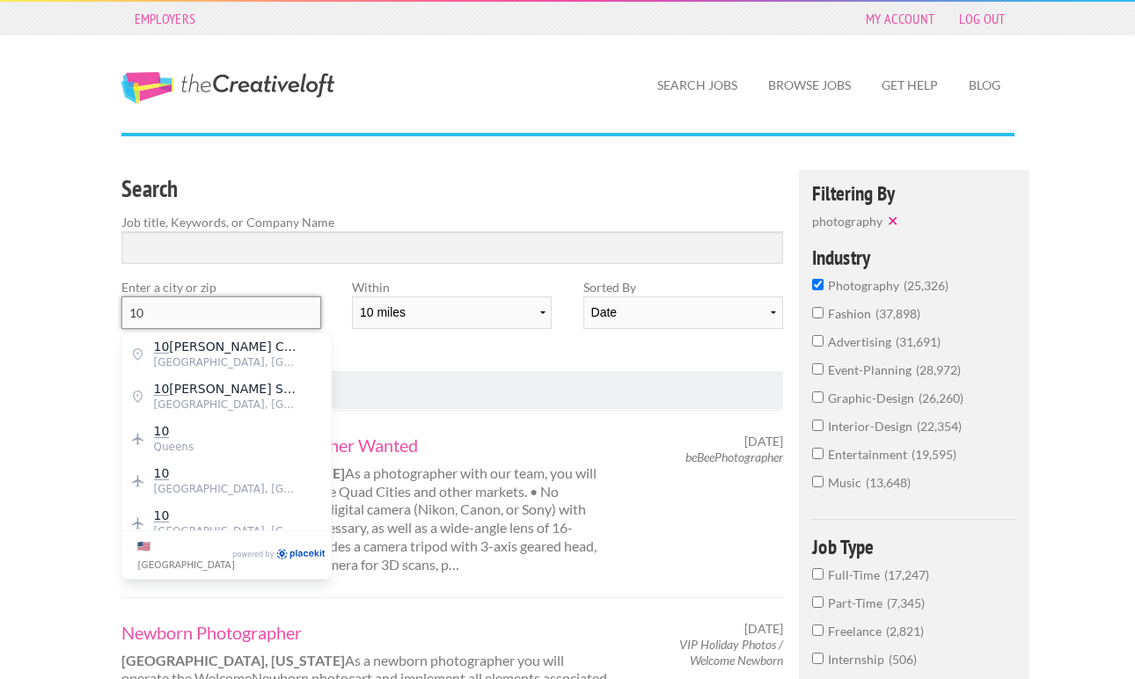
type input "1"
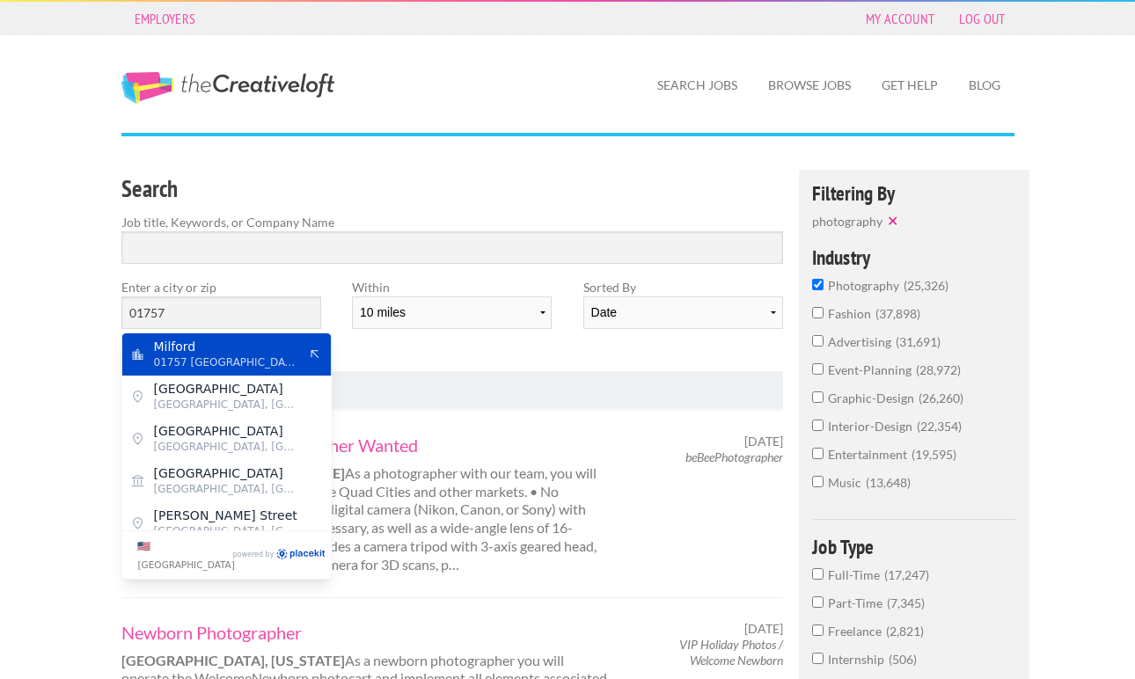
click at [208, 354] on span "Milford" at bounding box center [226, 347] width 144 height 16
type input "Milford"
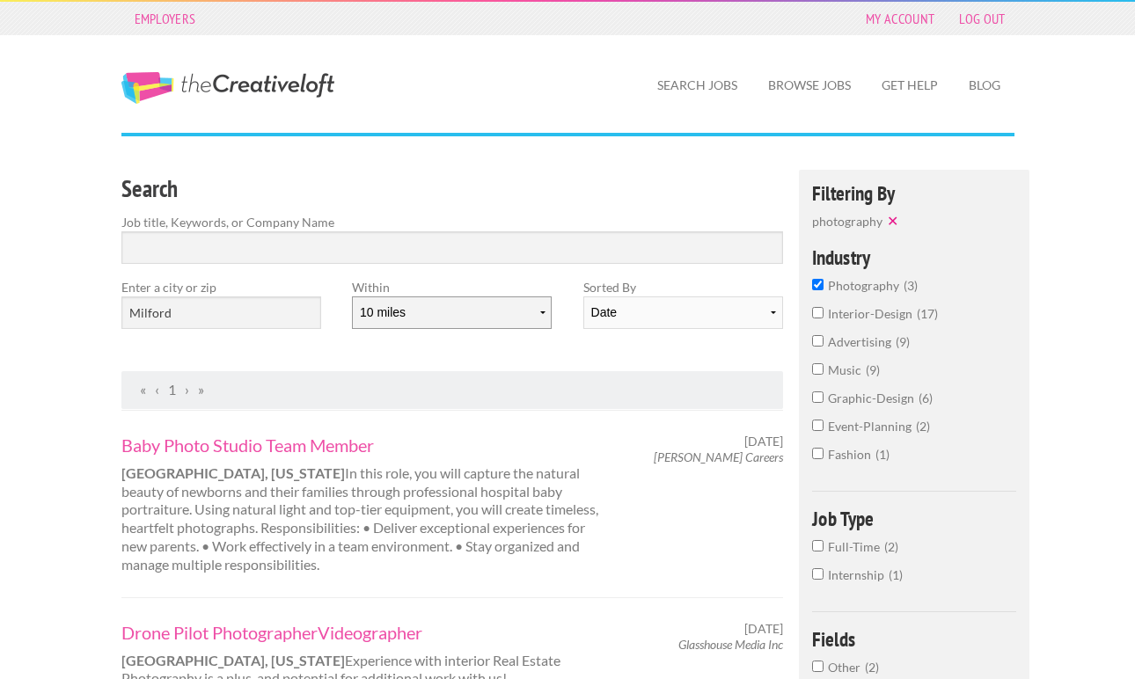
click at [500, 324] on select "10 miles 20 miles 50 miles 100 miles 200 miles 300 miles 400 miles 500 miles" at bounding box center [452, 312] width 200 height 33
select select "50"
click at [352, 296] on select "10 miles 20 miles 50 miles 100 miles 200 miles 300 miles 400 miles 500 miles" at bounding box center [452, 312] width 200 height 33
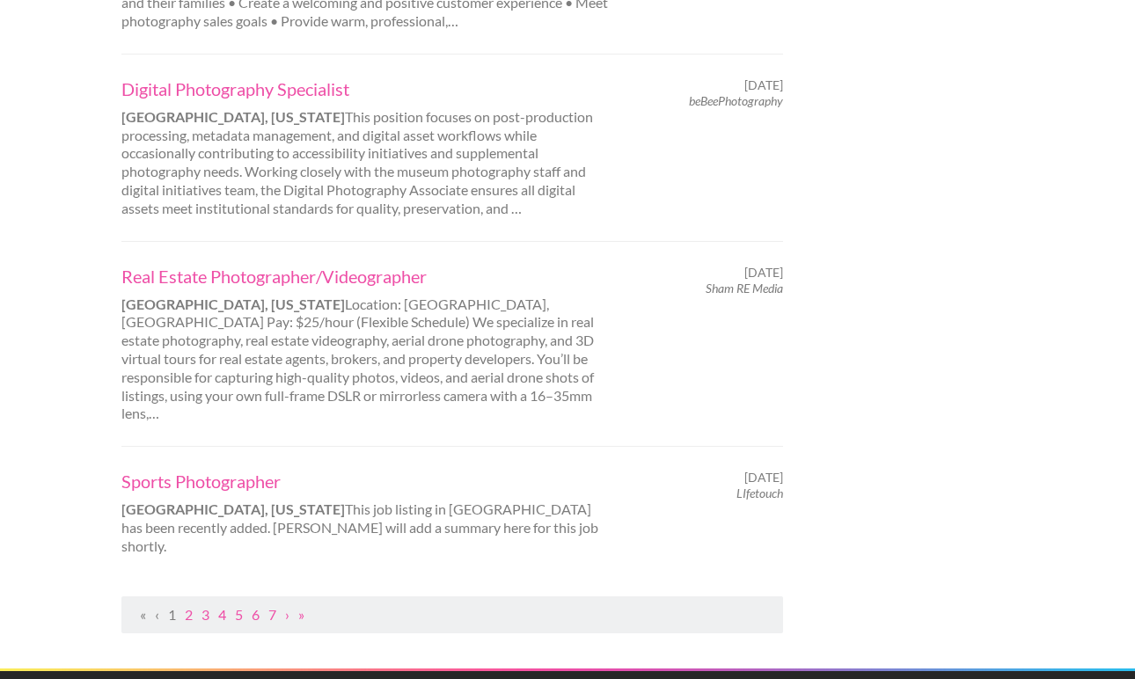
scroll to position [1752, 0]
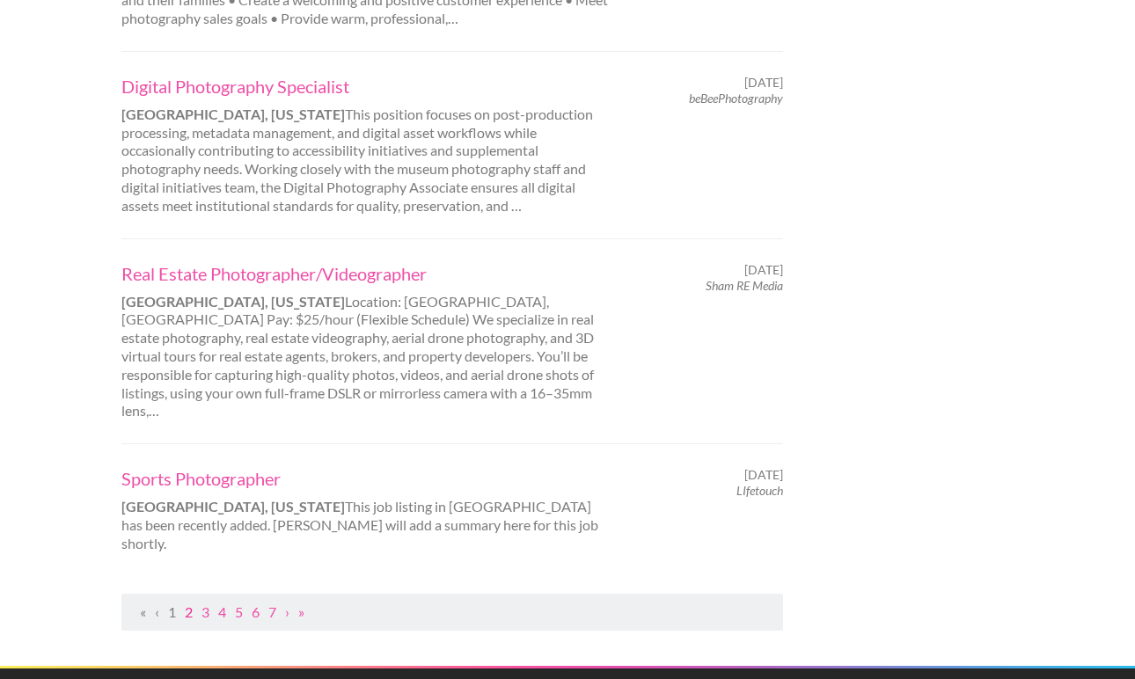
click at [187, 604] on link "2" at bounding box center [189, 612] width 8 height 17
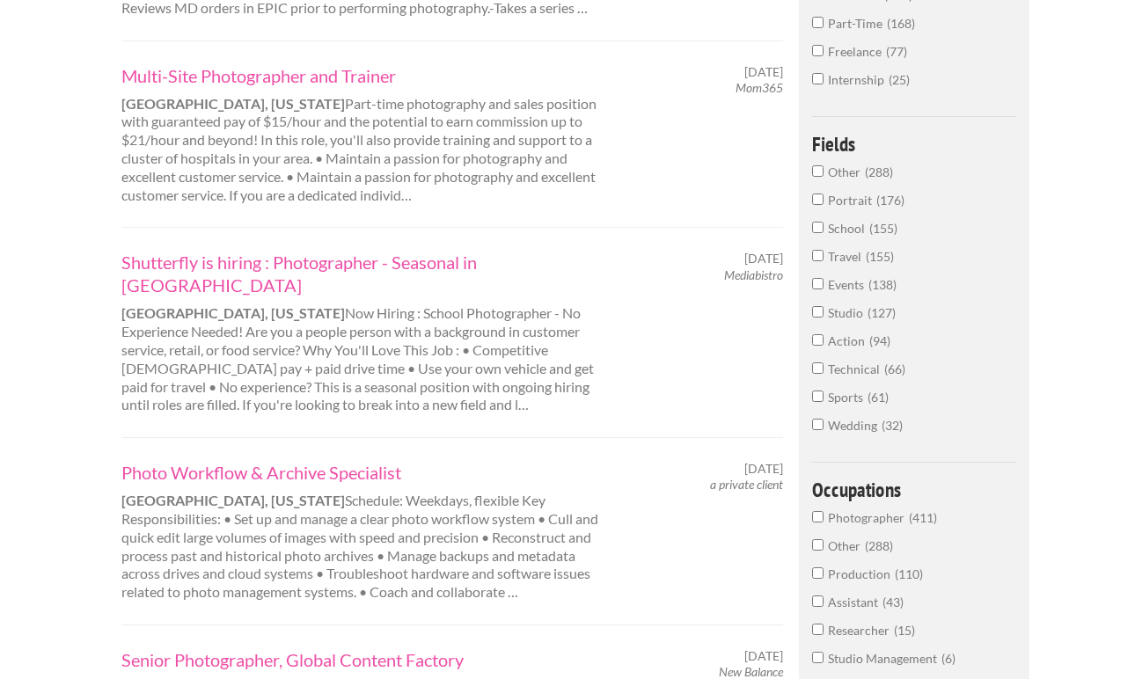
scroll to position [582, 0]
click at [216, 459] on link "Photo Workflow & Archive Specialist" at bounding box center [365, 470] width 489 height 23
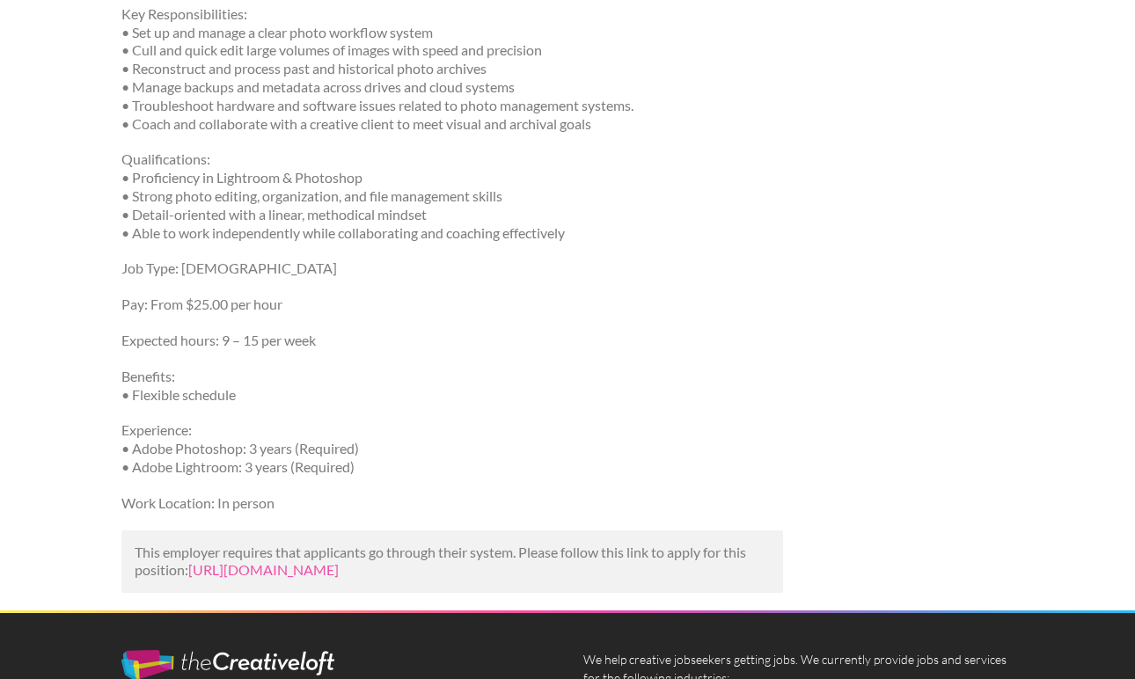
scroll to position [468, 0]
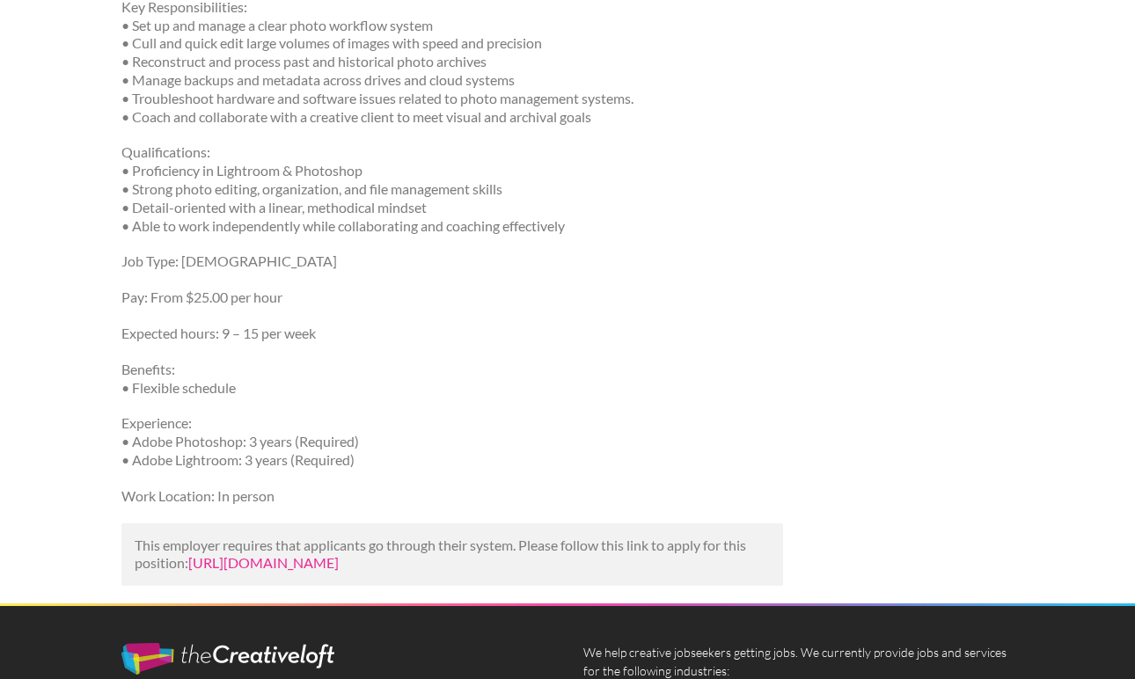
click at [238, 562] on link "https://www.indeed.com/viewjob?jk=4d49fad5d9e65b1c&utm_campaign=google_jobs_app…" at bounding box center [263, 562] width 150 height 17
